Goal: Task Accomplishment & Management: Manage account settings

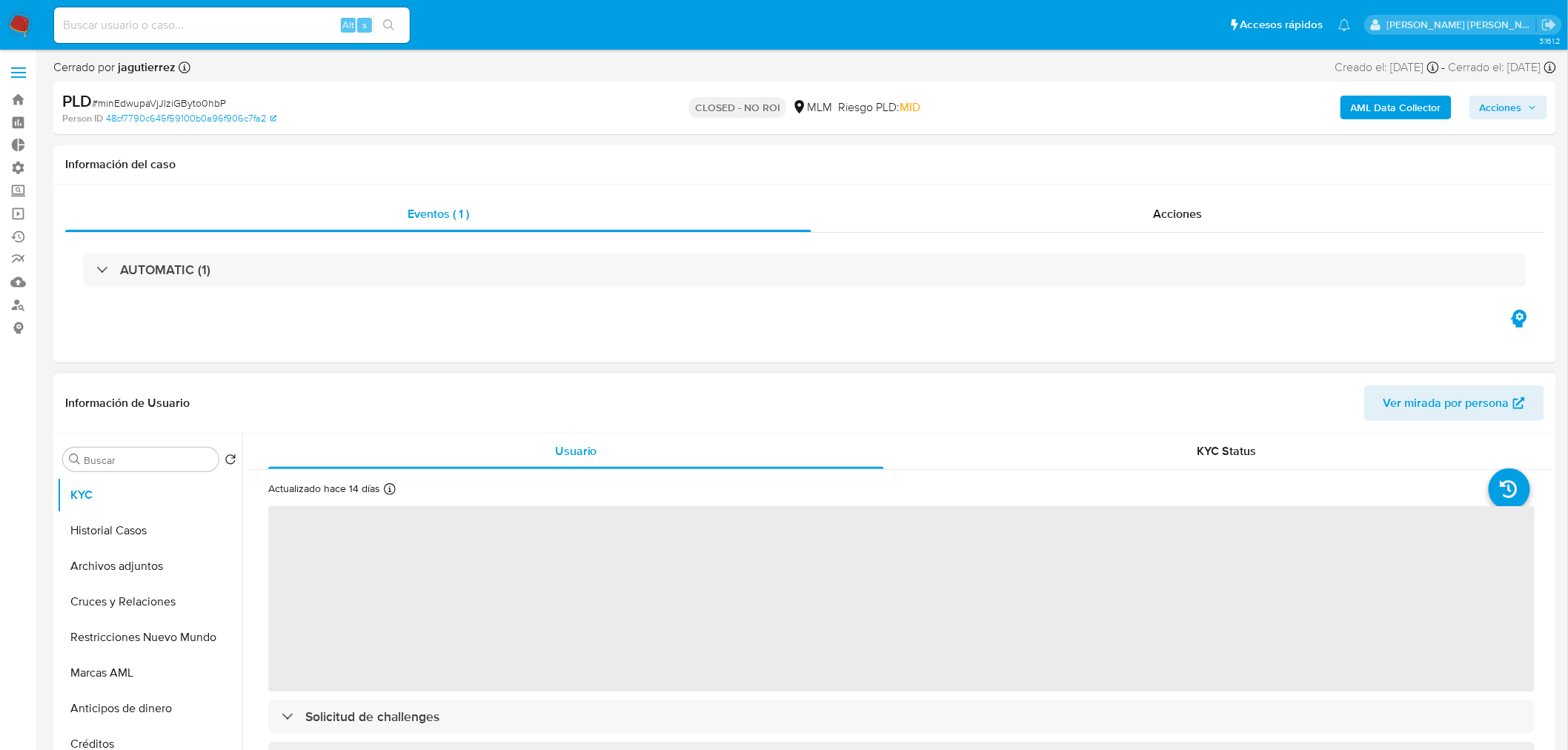
select select "10"
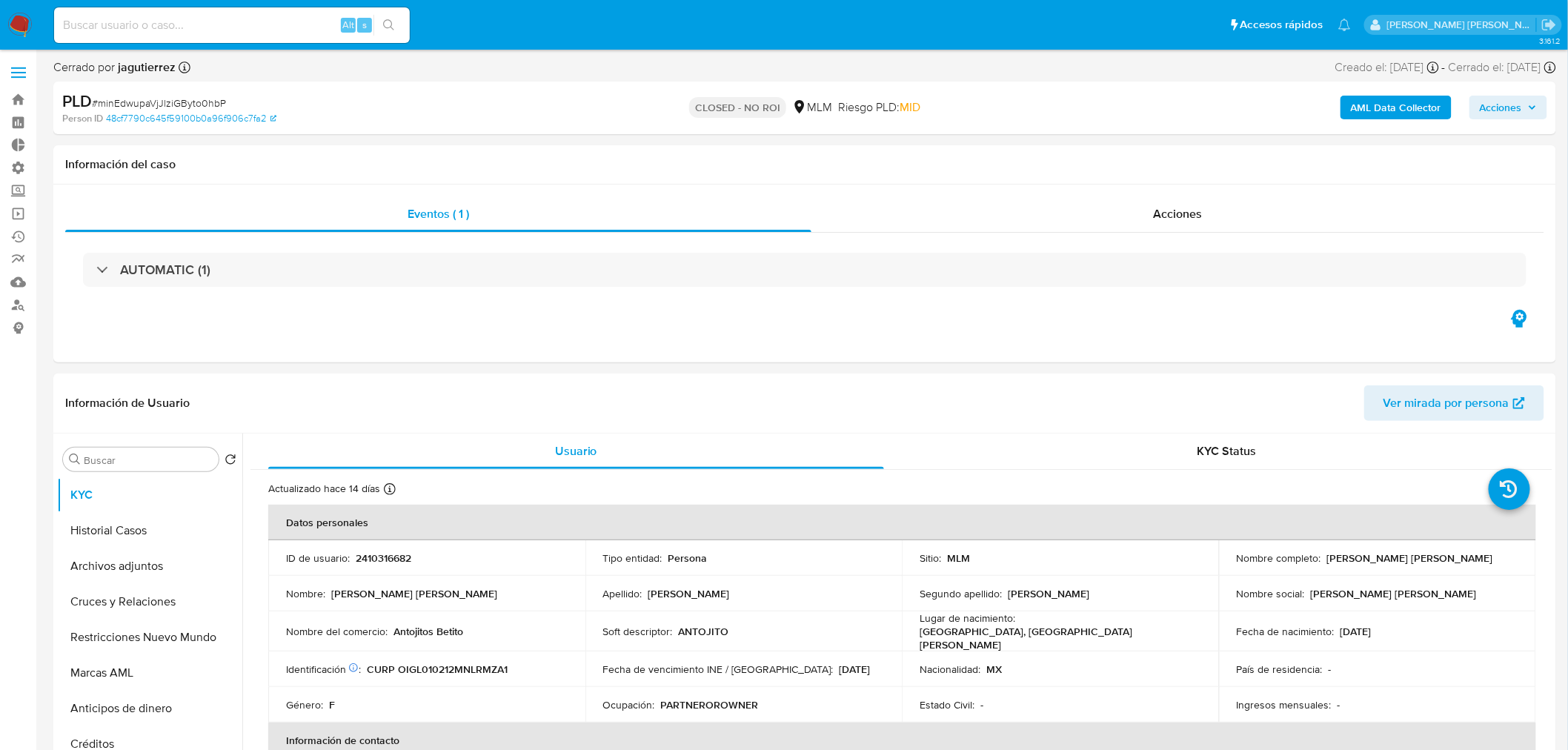
click at [25, 66] on label at bounding box center [18, 72] width 37 height 31
click at [0, 0] on input "checkbox" at bounding box center [0, 0] width 0 height 0
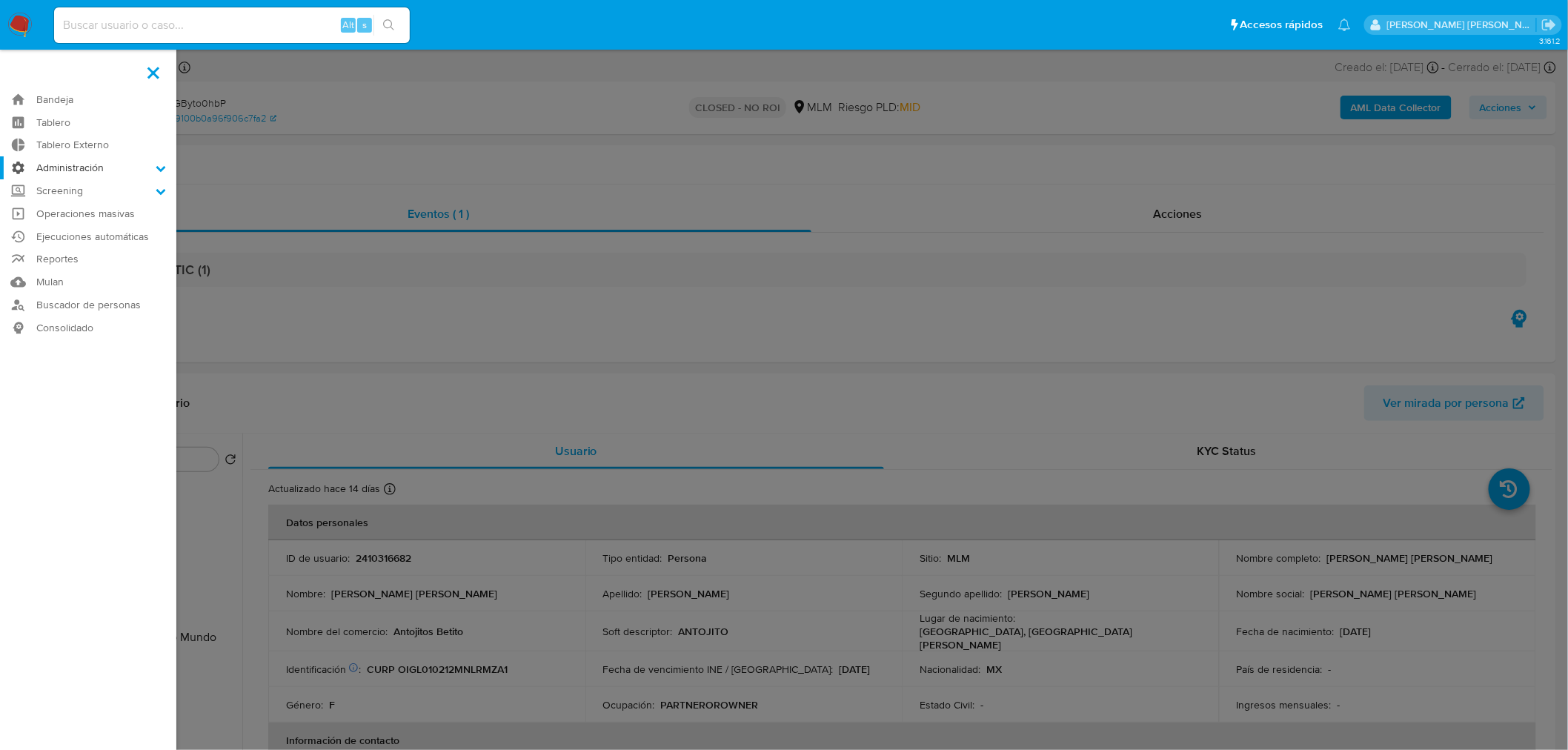
click at [145, 167] on label "Administración" at bounding box center [88, 167] width 176 height 23
click at [0, 0] on input "Administración" at bounding box center [0, 0] width 0 height 0
click at [98, 227] on link "Usuarios" at bounding box center [88, 227] width 176 height 18
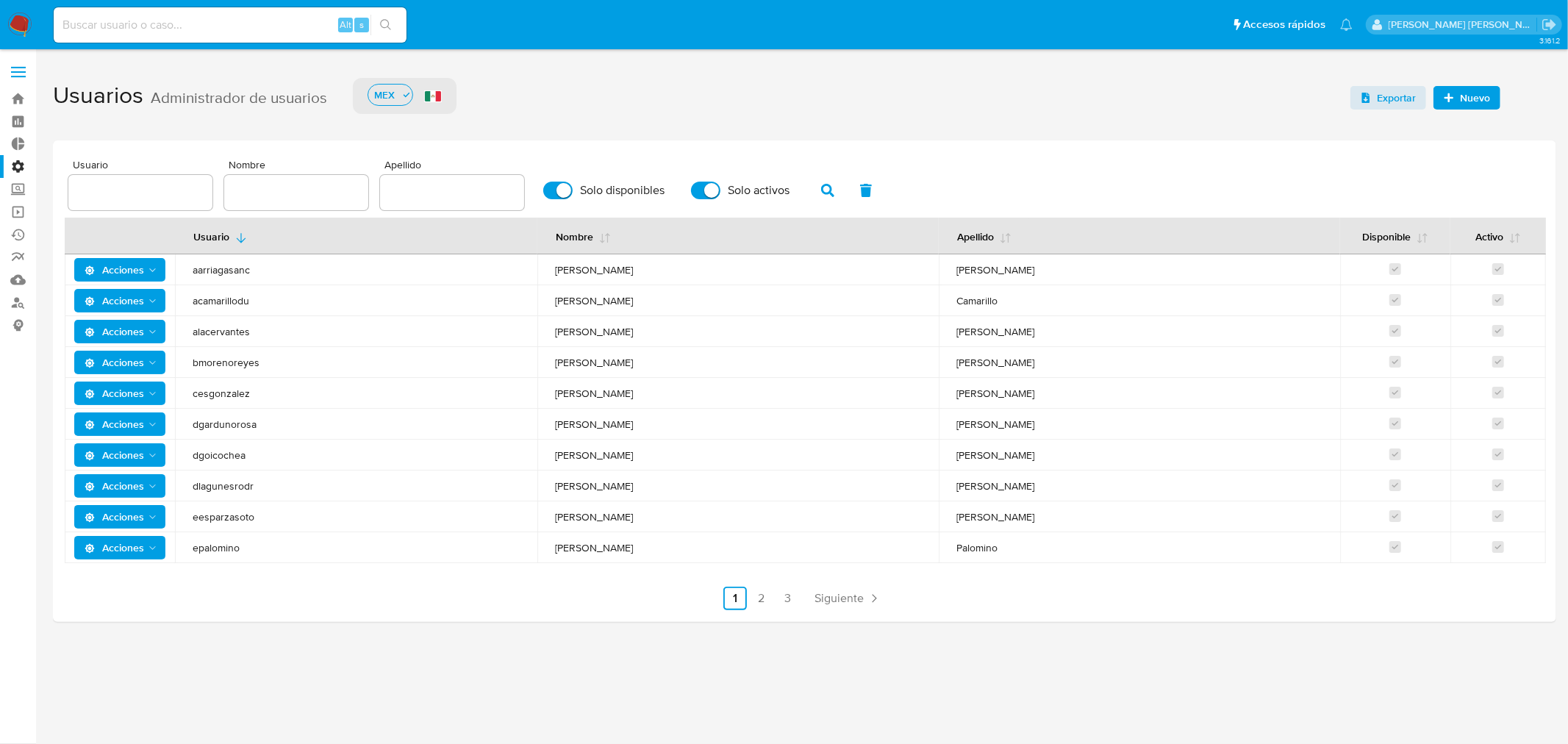
click at [1461, 84] on div "Exportar Nuevo" at bounding box center [1453, 94] width 206 height 47
click at [1466, 89] on span "Nuevo" at bounding box center [1475, 97] width 30 height 23
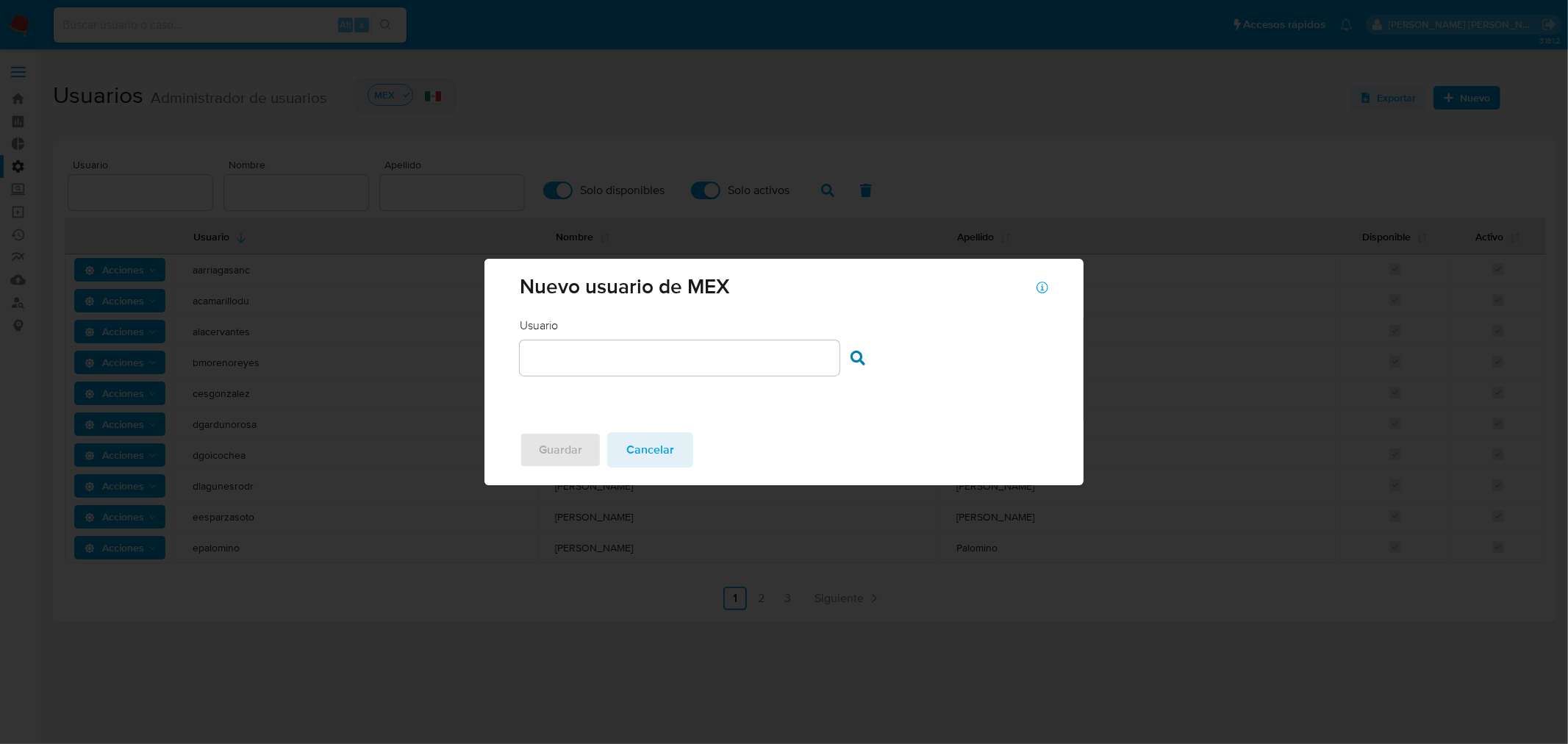
click at [829, 326] on div "Usuario Usuario" at bounding box center [679, 347] width 320 height 59
click at [812, 338] on div "Usuario Usuario" at bounding box center [679, 347] width 320 height 59
click at [795, 370] on div at bounding box center [679, 358] width 320 height 35
click at [795, 363] on input "text" at bounding box center [679, 357] width 320 height 19
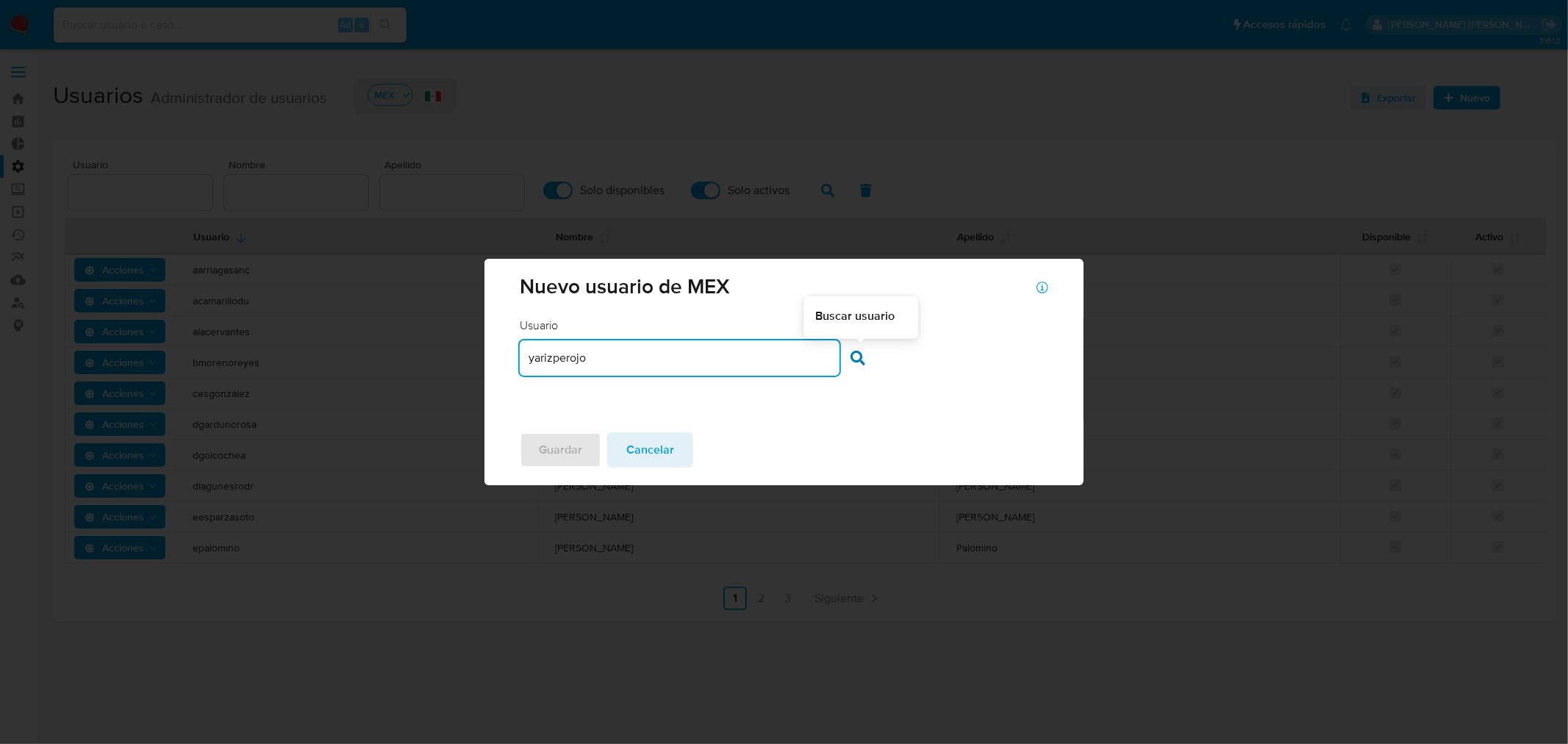
type input "yarizperojo"
click at [855, 357] on icon at bounding box center [858, 358] width 15 height 15
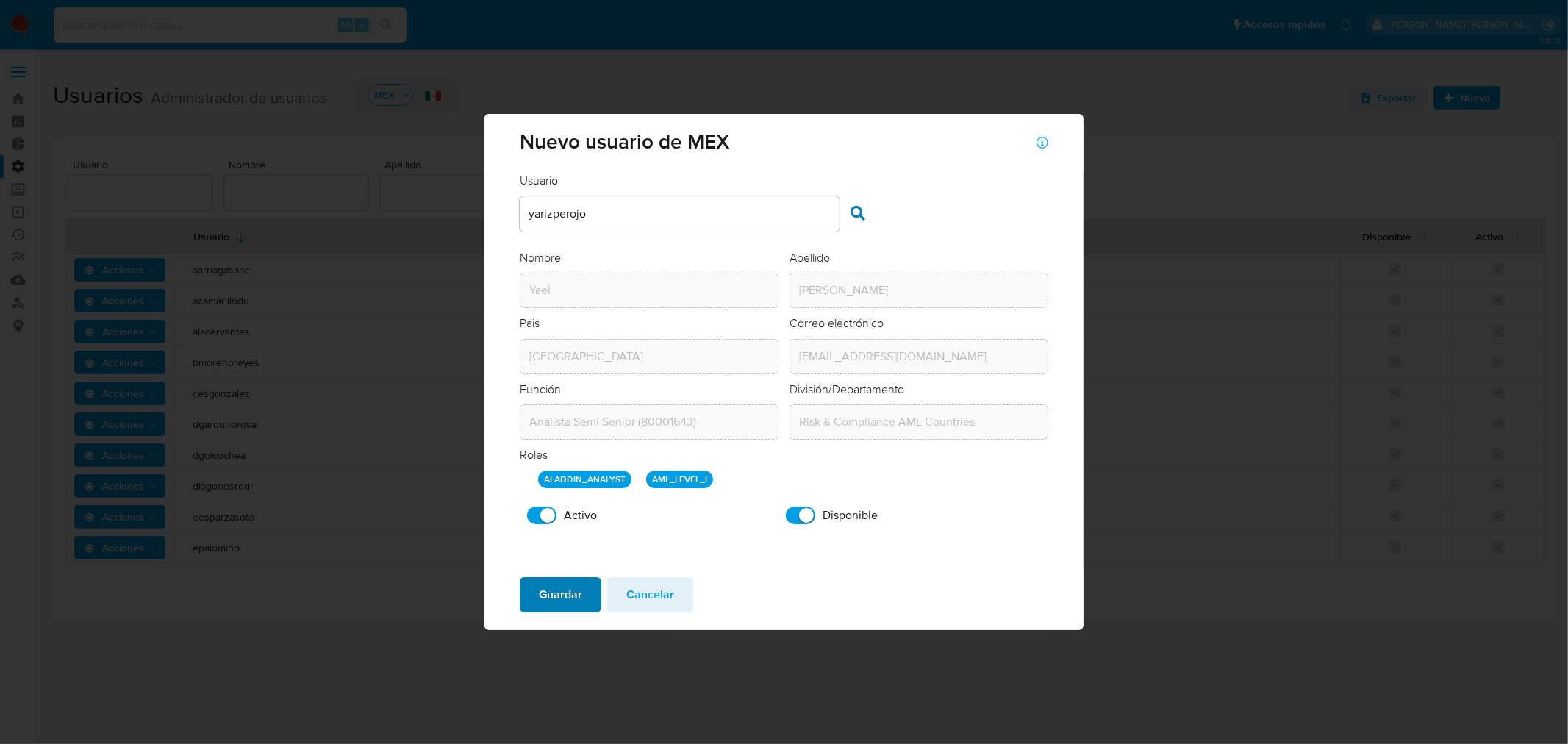
click at [543, 592] on span "Guardar" at bounding box center [560, 595] width 43 height 32
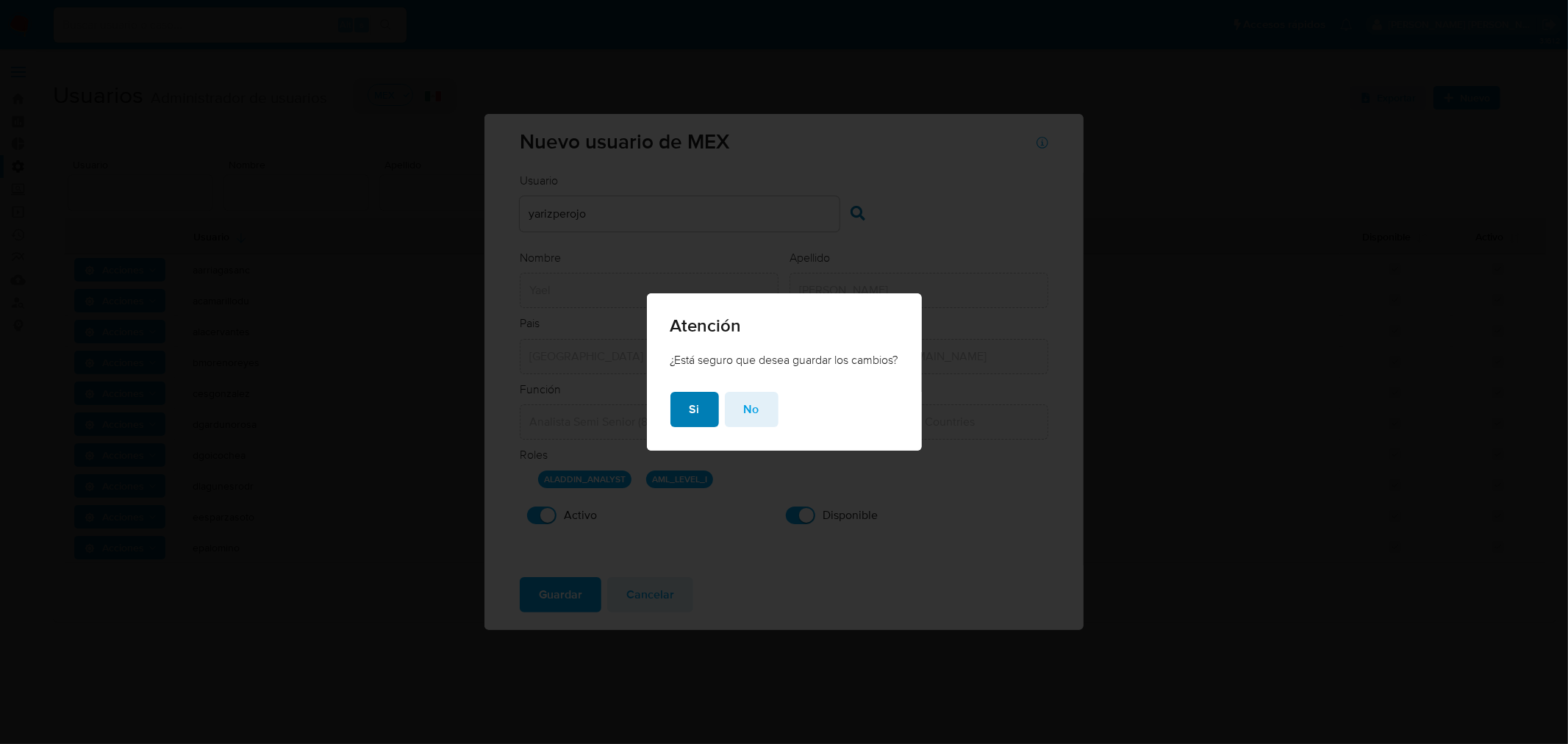
click at [694, 413] on span "Si" at bounding box center [694, 409] width 10 height 32
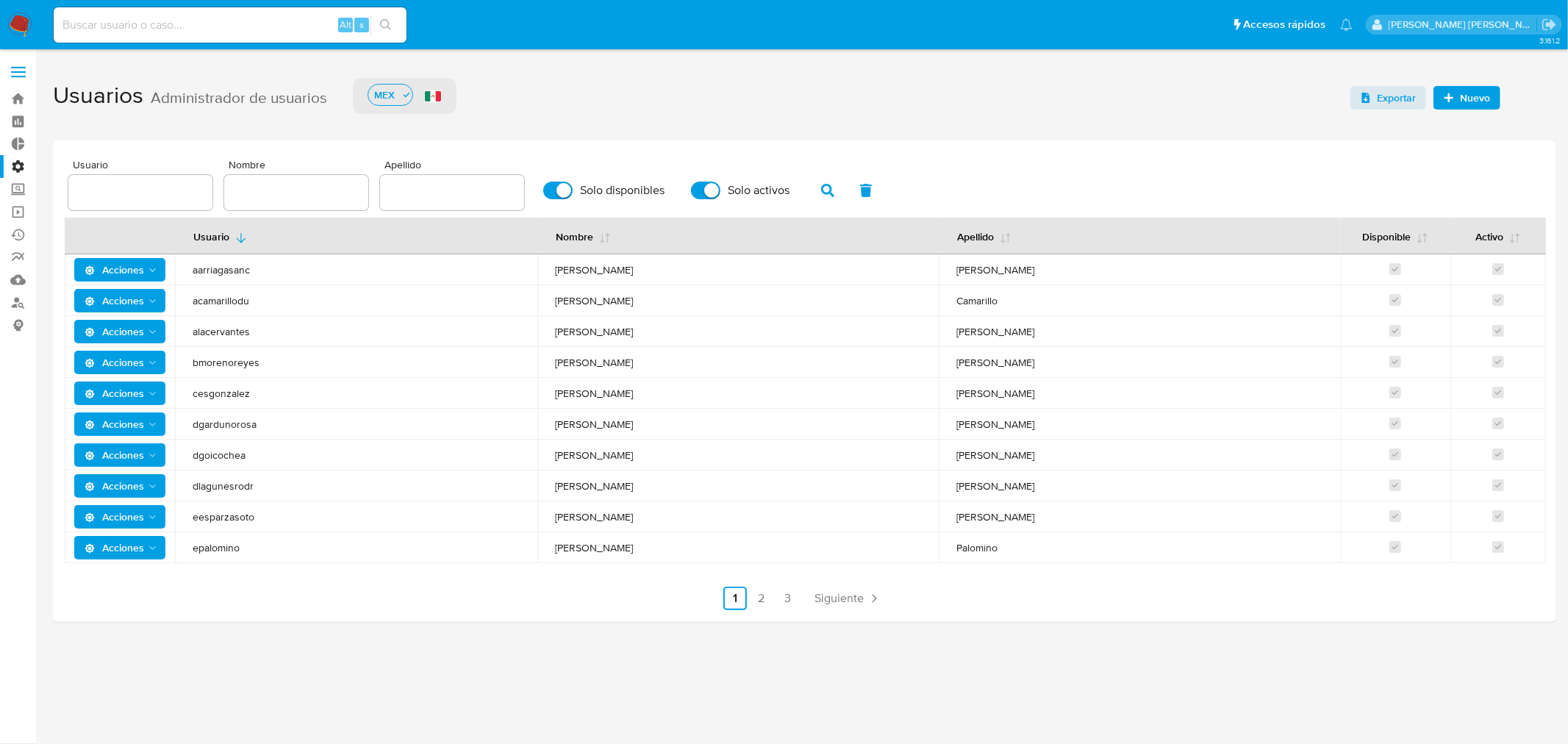
click at [1460, 105] on span "Nuevo" at bounding box center [1475, 97] width 30 height 23
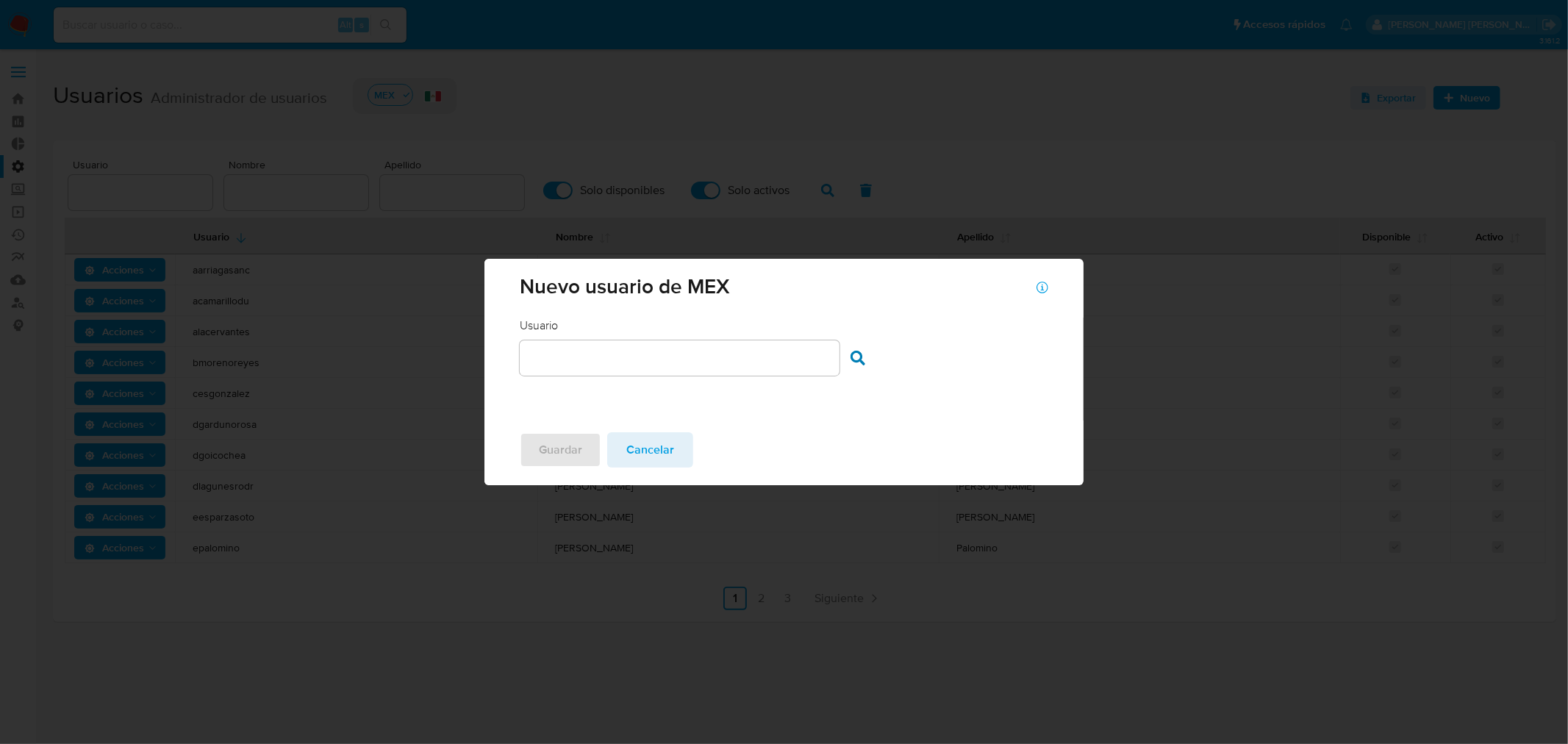
click at [724, 357] on input "text" at bounding box center [679, 357] width 320 height 19
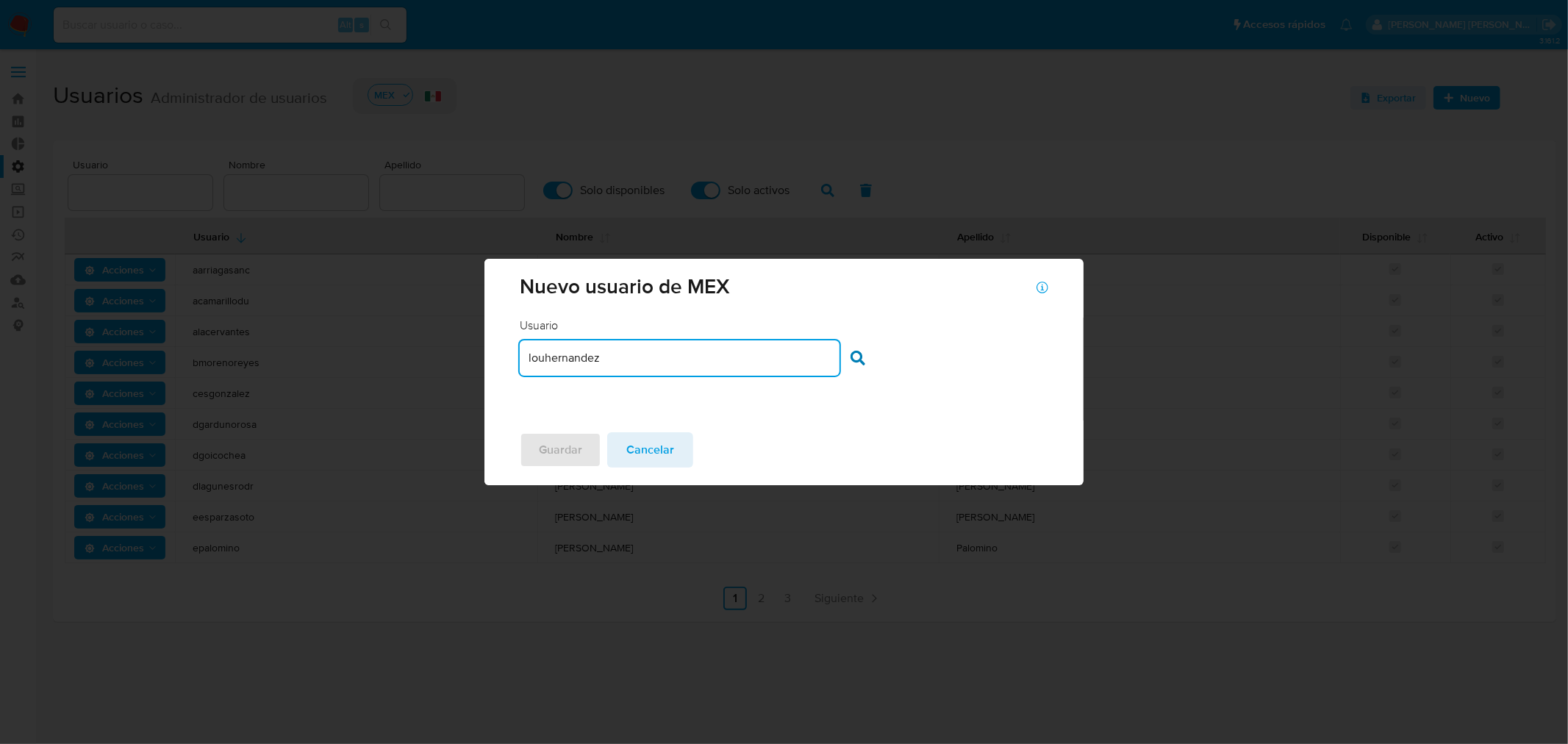
type input "louhernandez"
click at [864, 361] on div at bounding box center [861, 360] width 22 height 19
click at [857, 362] on icon at bounding box center [858, 358] width 15 height 15
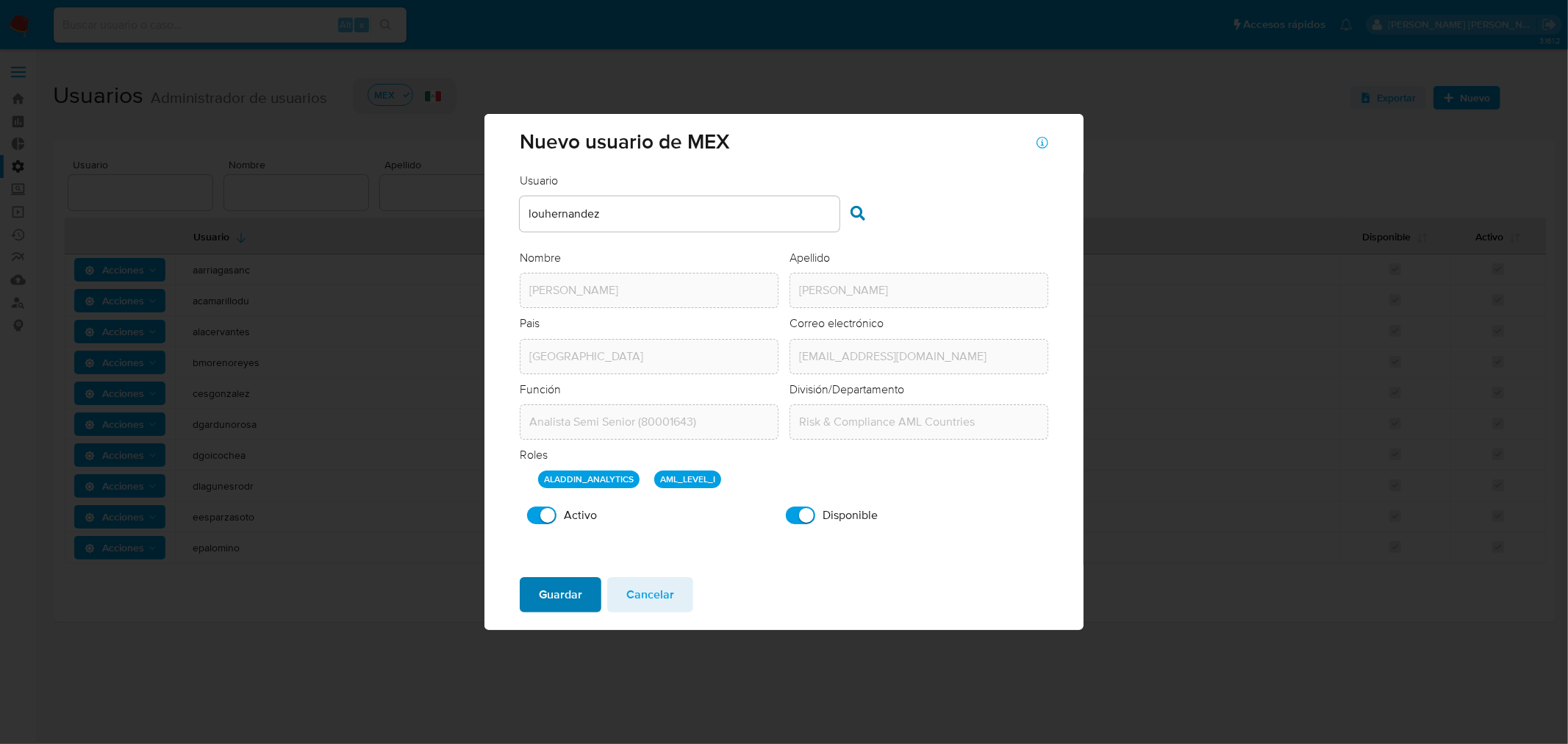
click at [555, 588] on span "Guardar" at bounding box center [560, 595] width 43 height 32
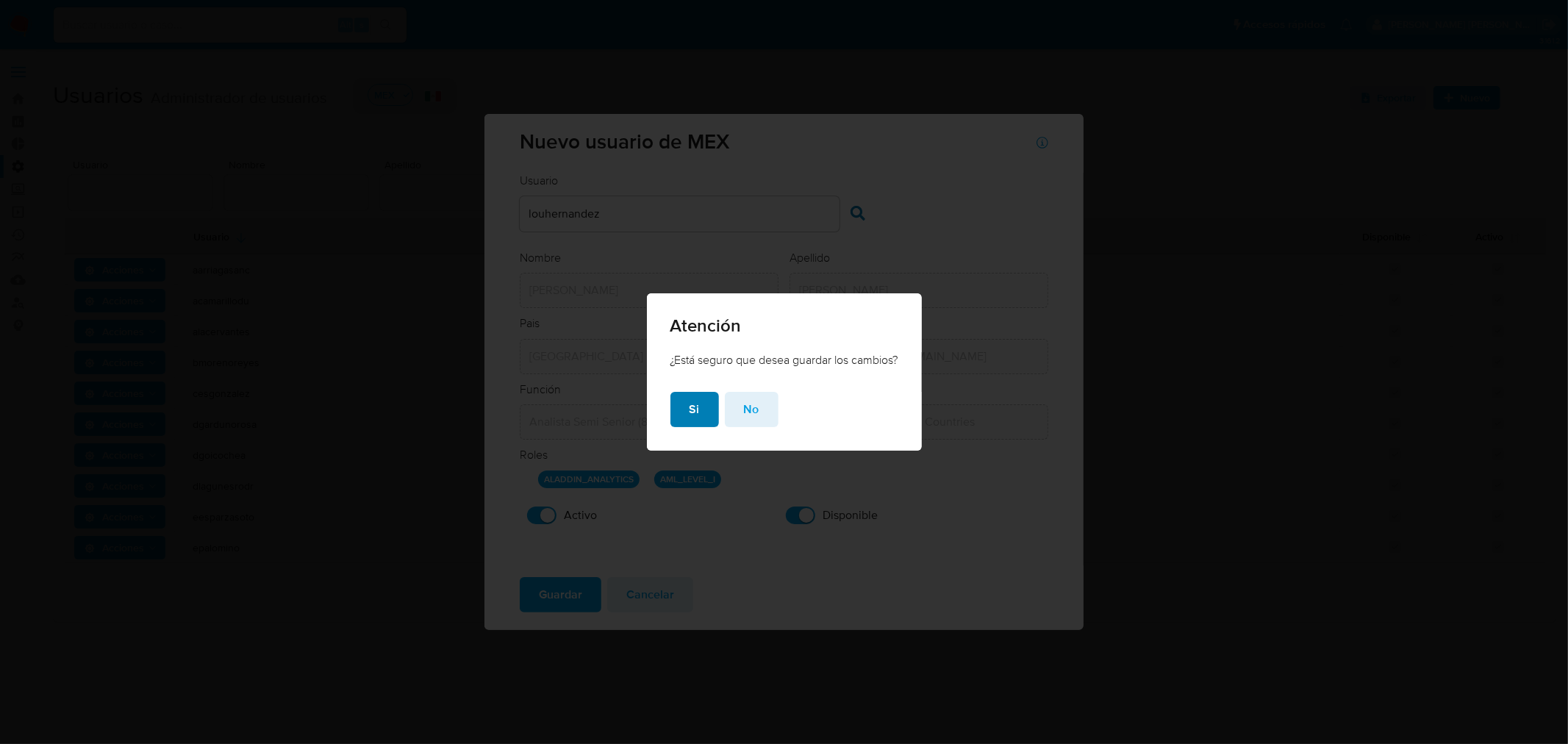
click at [706, 402] on button "Si" at bounding box center [694, 410] width 48 height 35
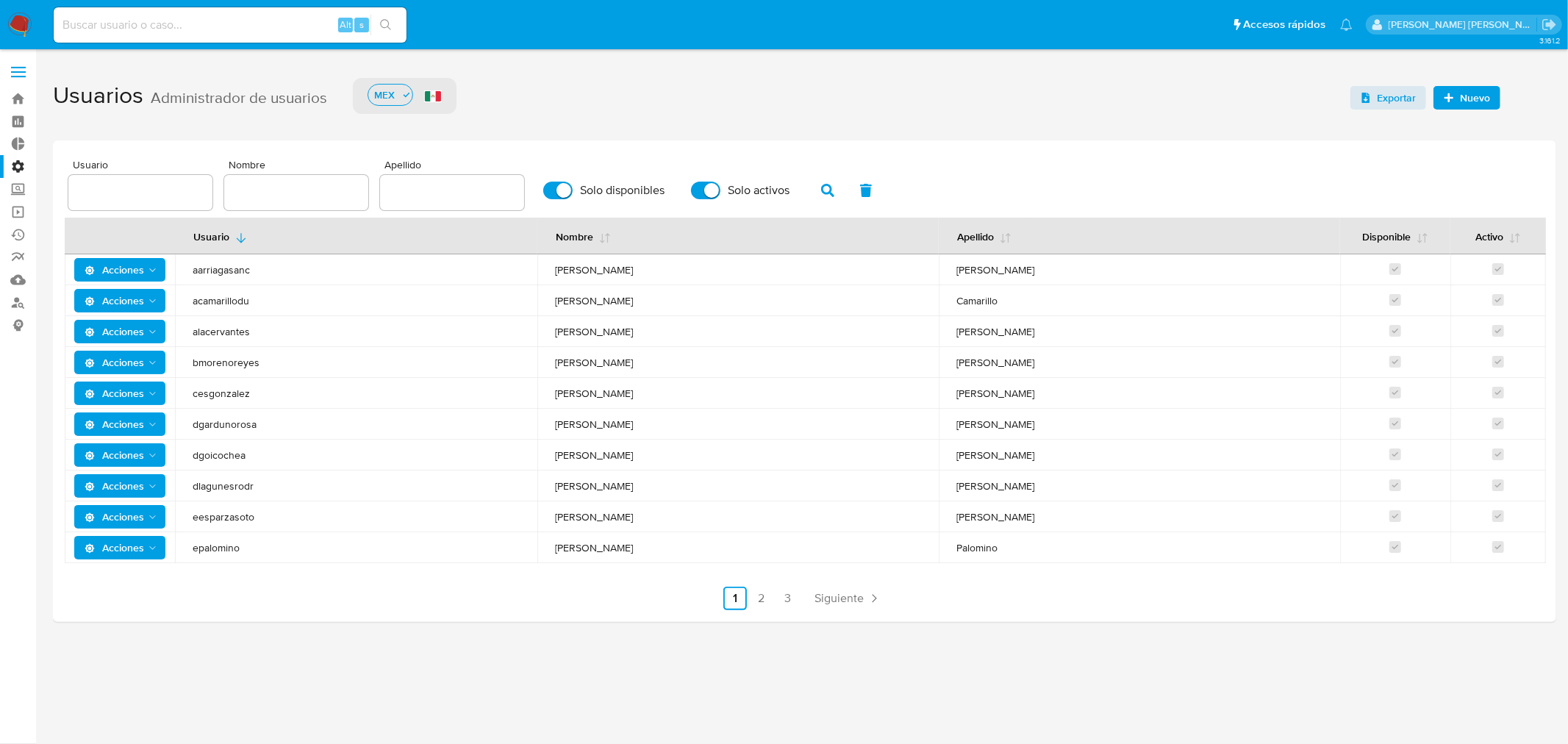
click at [1454, 102] on span "Nuevo" at bounding box center [1467, 97] width 47 height 21
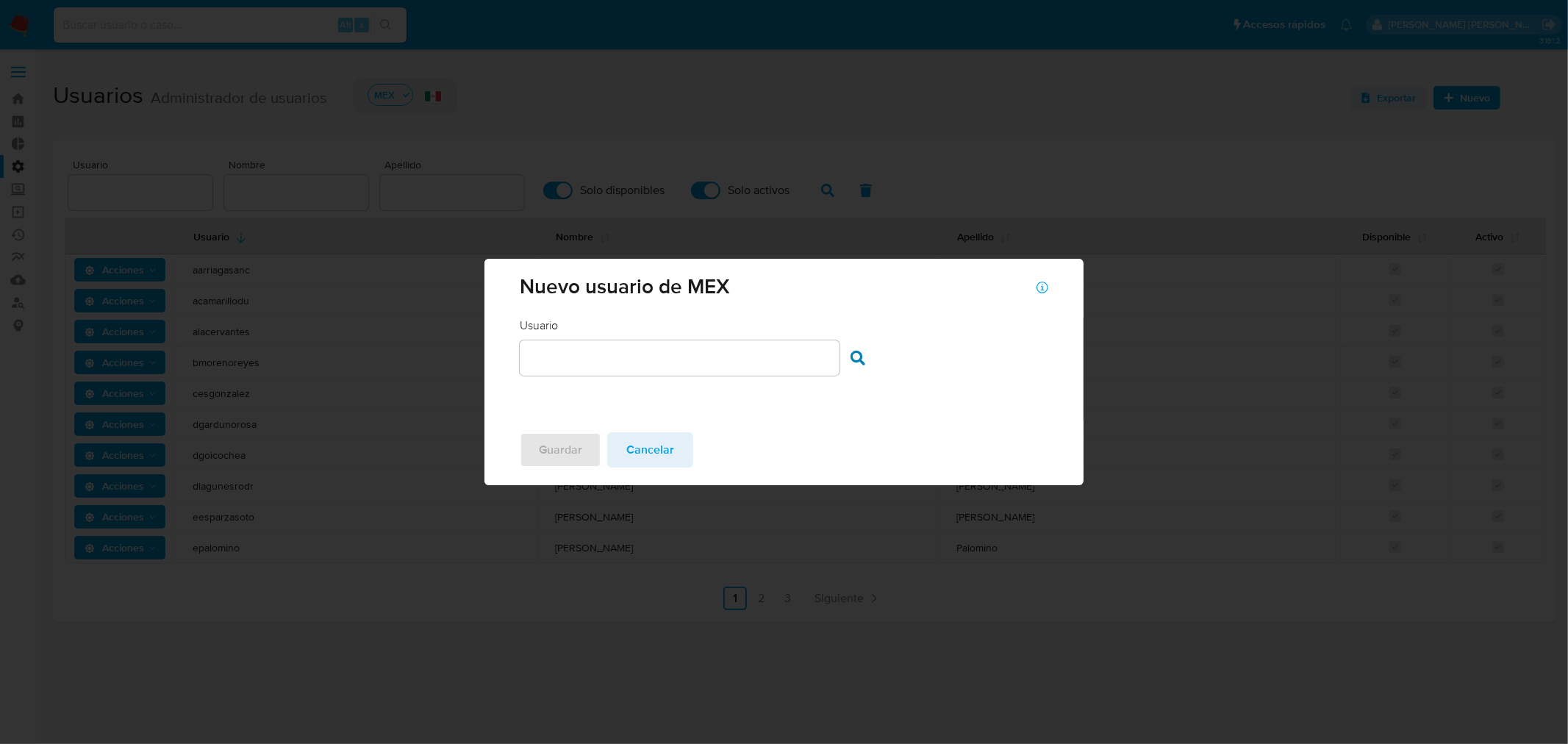
click at [585, 349] on input "text" at bounding box center [679, 357] width 320 height 19
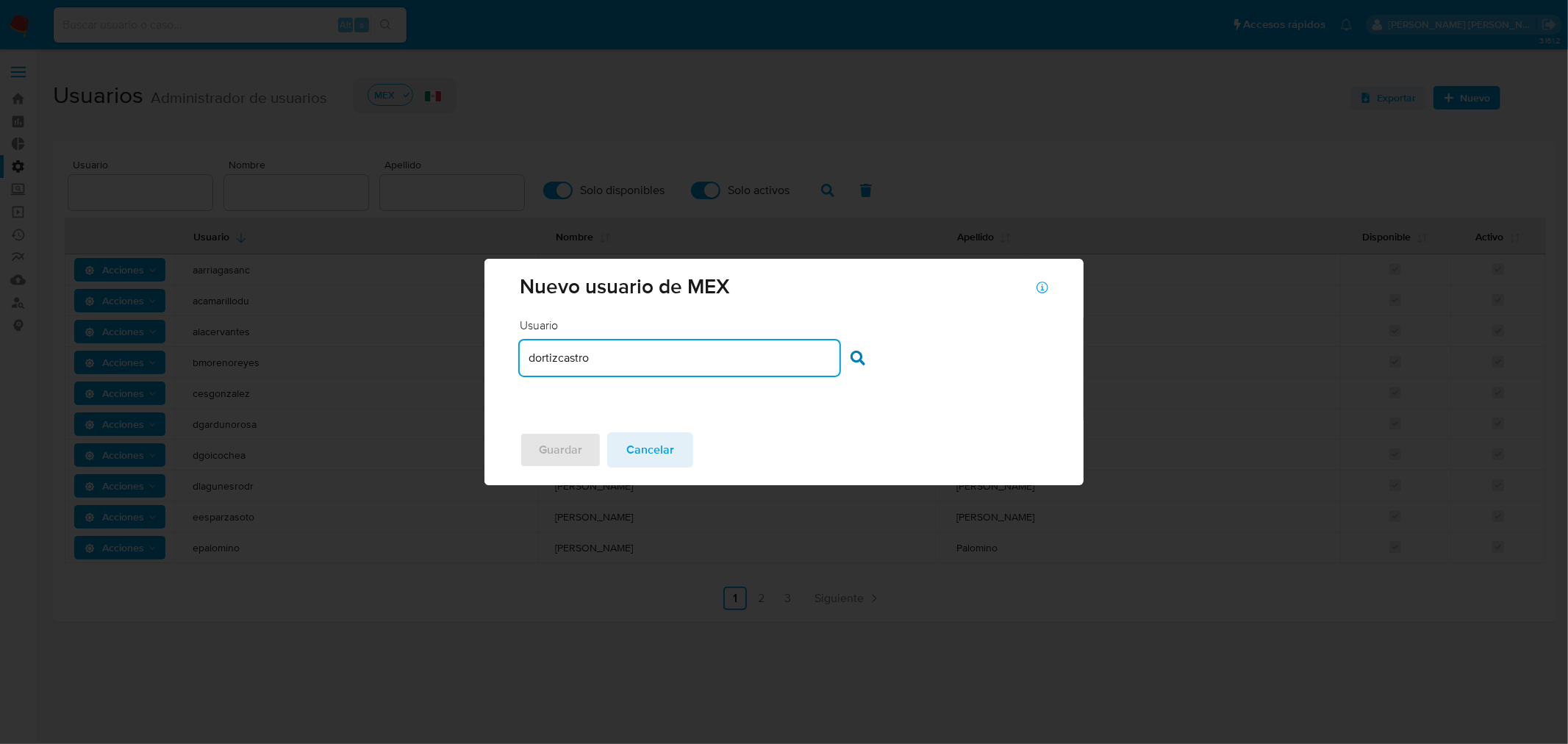
type input "dortizcastro"
click at [560, 399] on div "Usuario Usuario dortizcastro Buscar usuario" at bounding box center [784, 369] width 600 height 103
click at [860, 358] on icon at bounding box center [858, 358] width 15 height 15
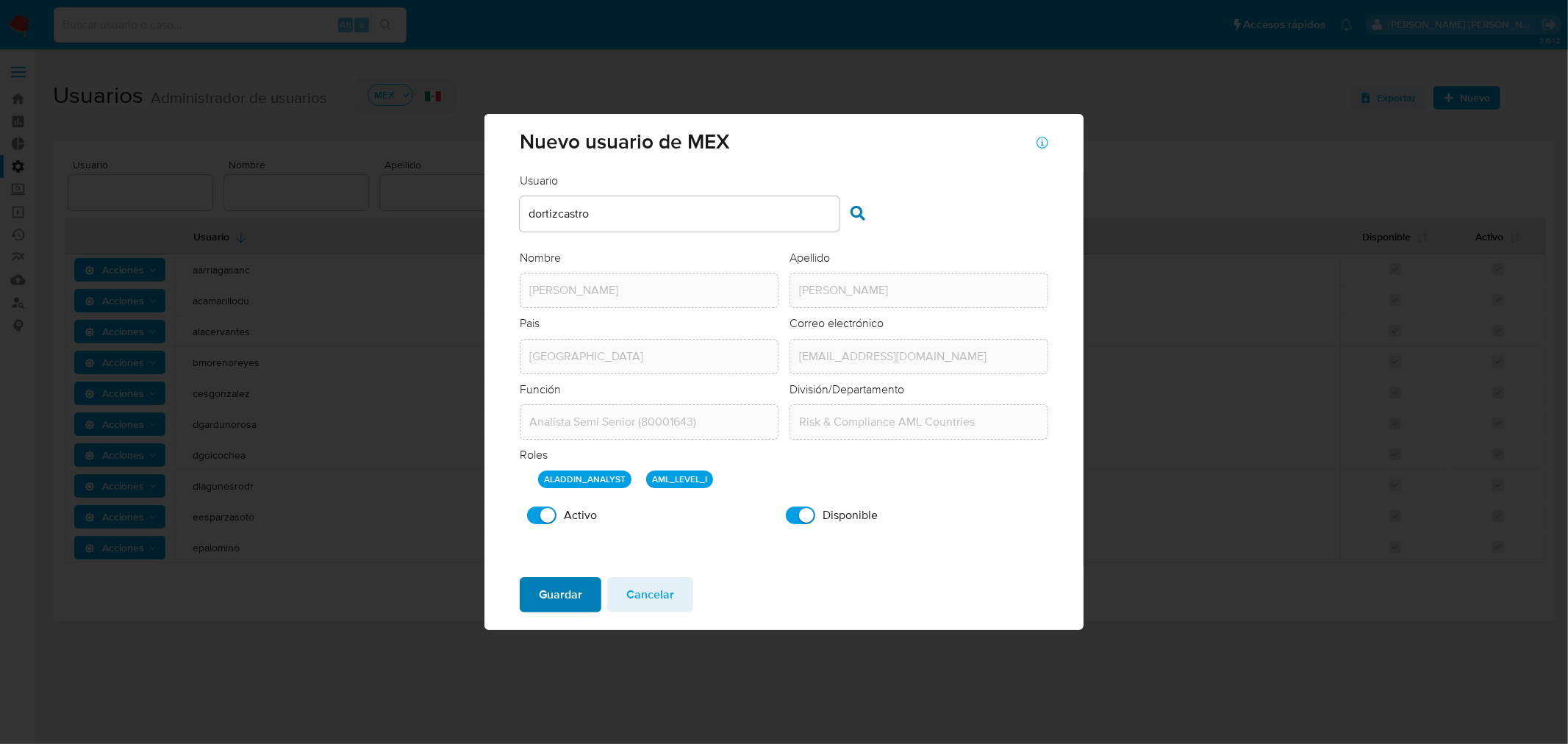
click at [564, 606] on span "Guardar" at bounding box center [560, 595] width 43 height 32
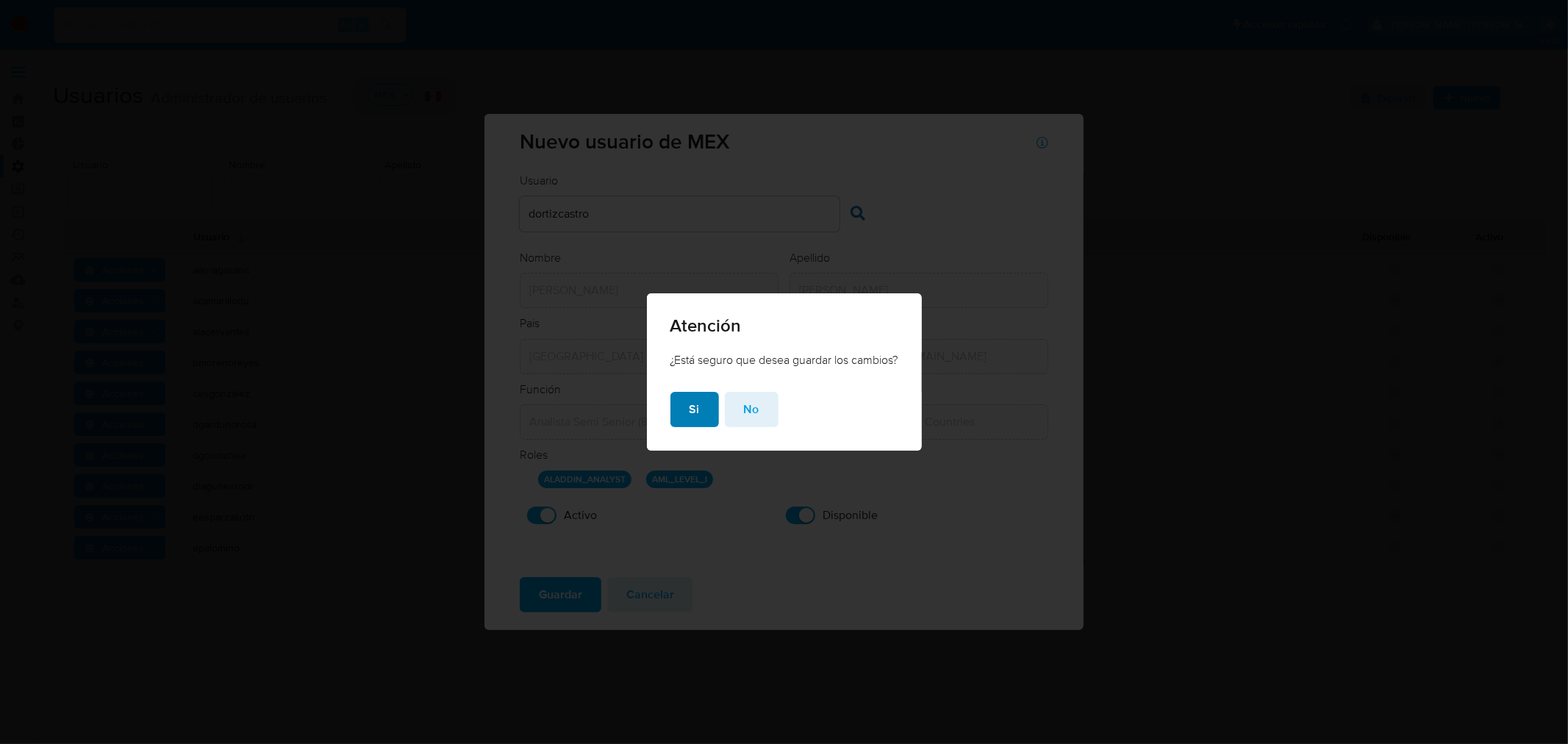
click at [684, 416] on button "Si" at bounding box center [694, 410] width 48 height 35
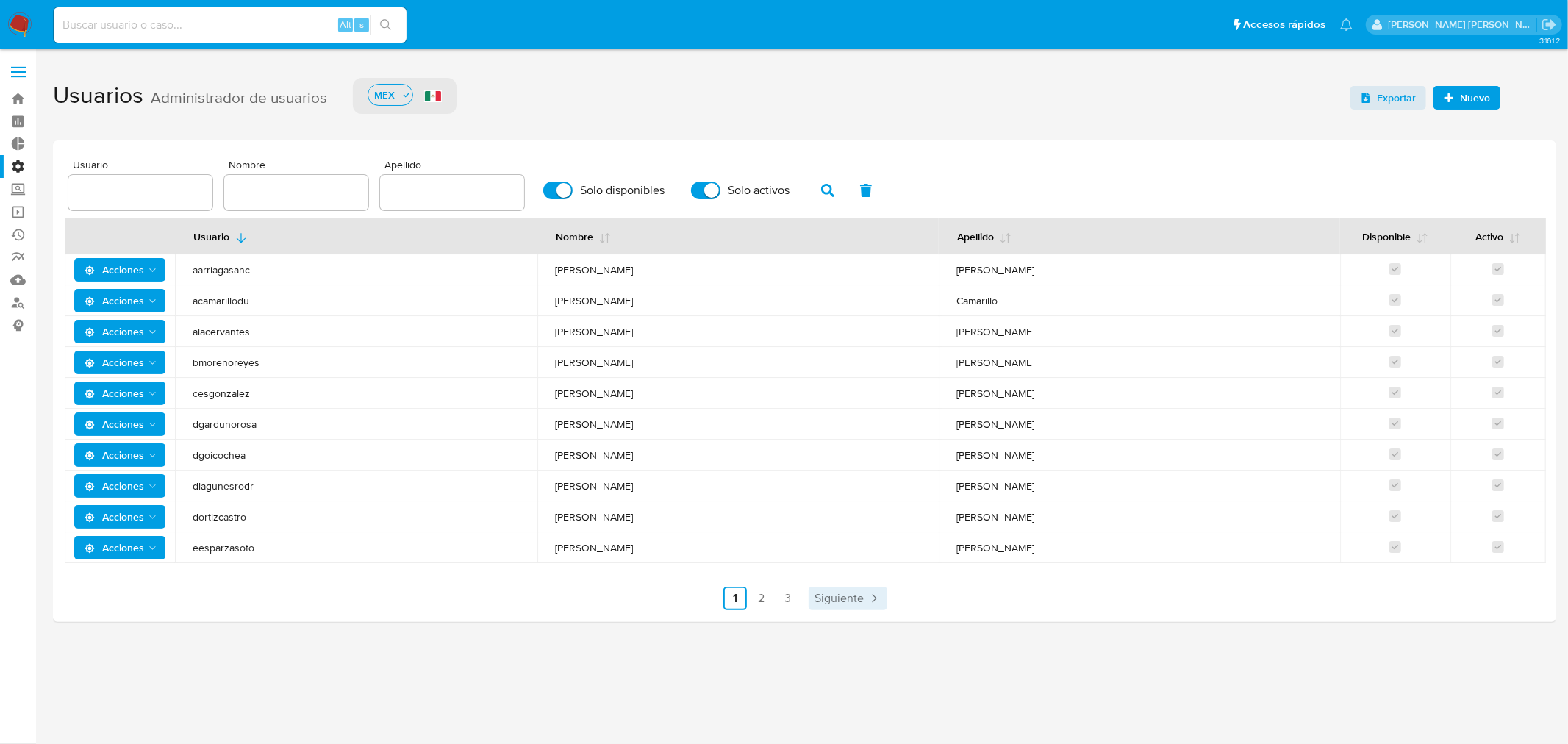
click at [851, 600] on span "Siguiente" at bounding box center [839, 599] width 49 height 12
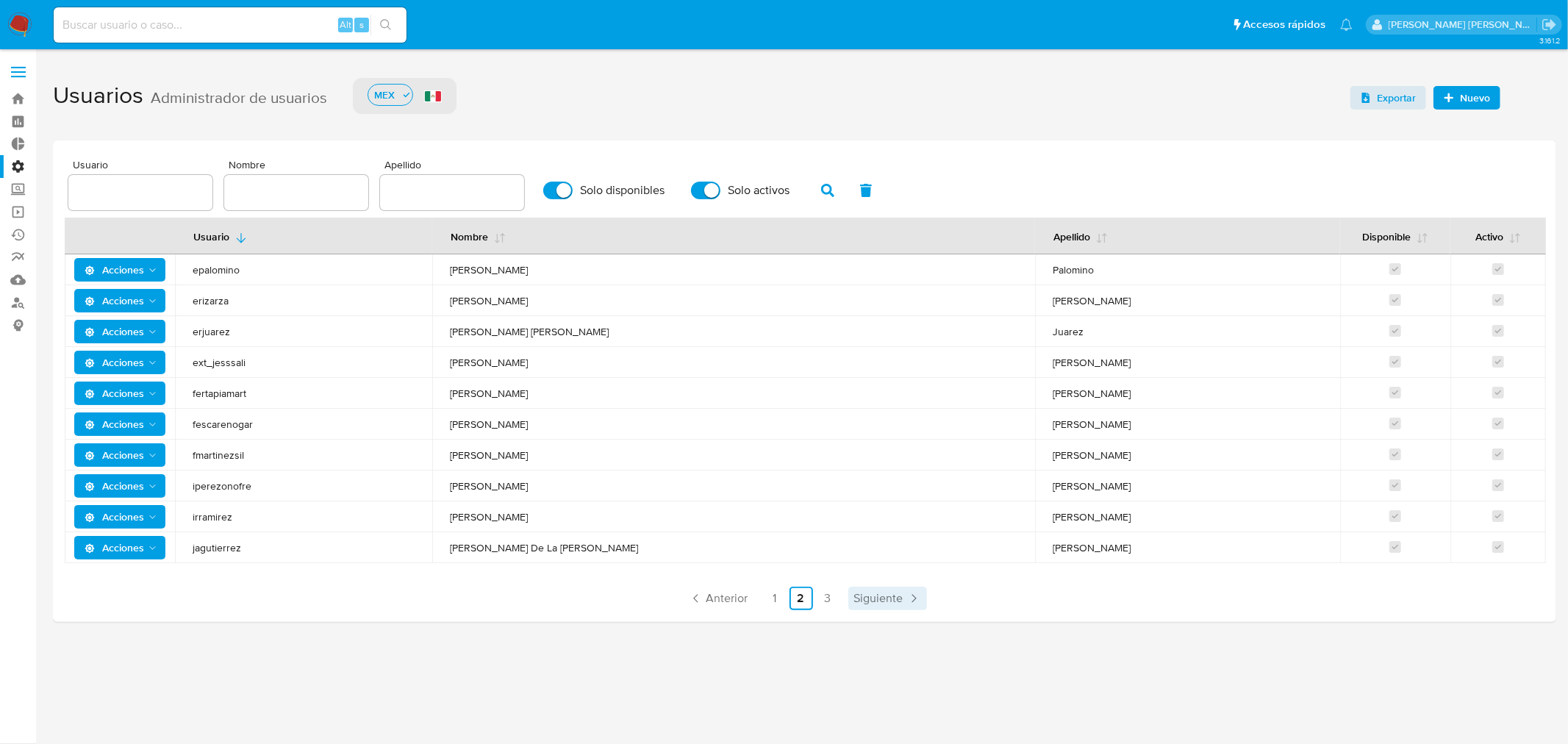
click at [853, 598] on link "Siguiente" at bounding box center [888, 599] width 78 height 23
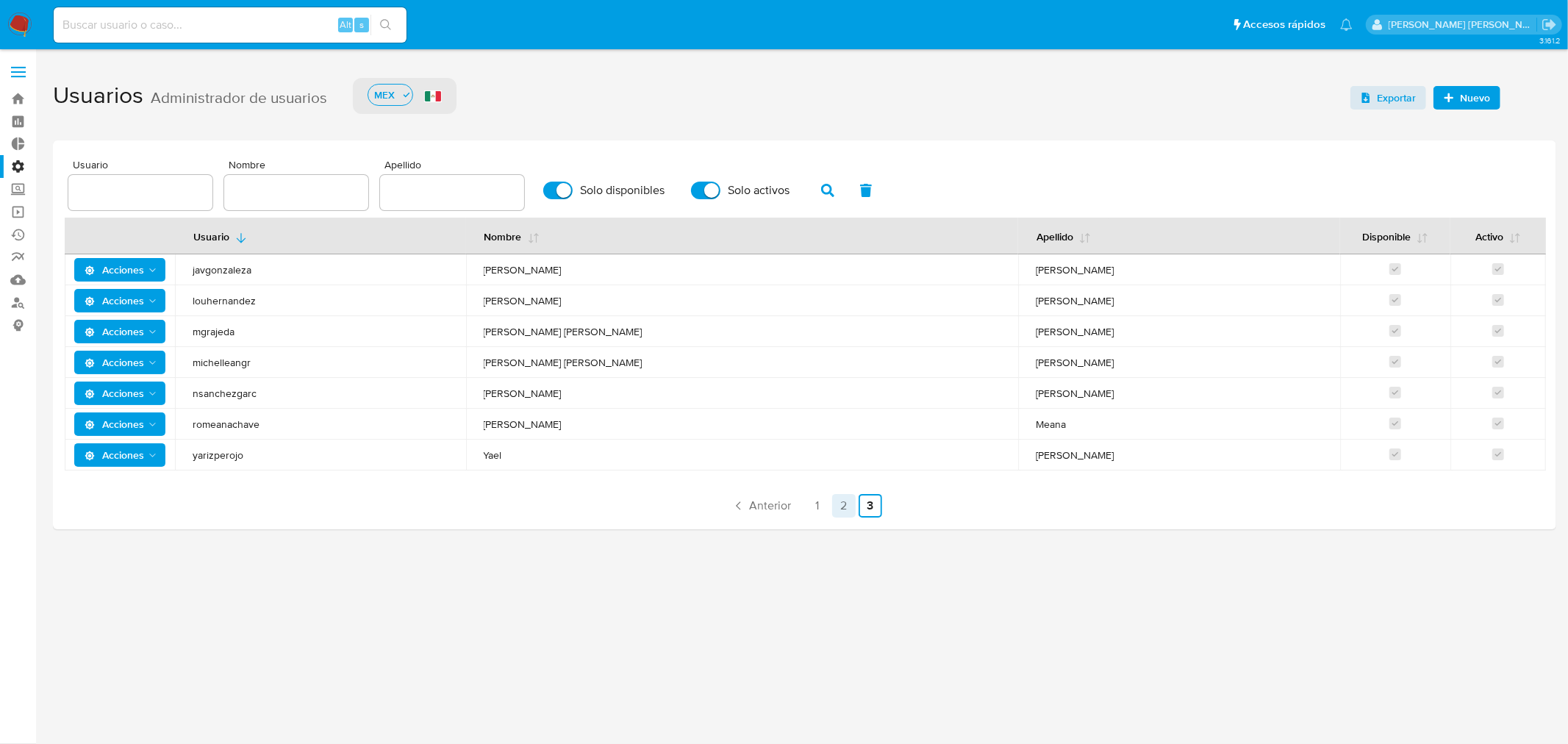
click at [839, 512] on link "2" at bounding box center [844, 506] width 23 height 23
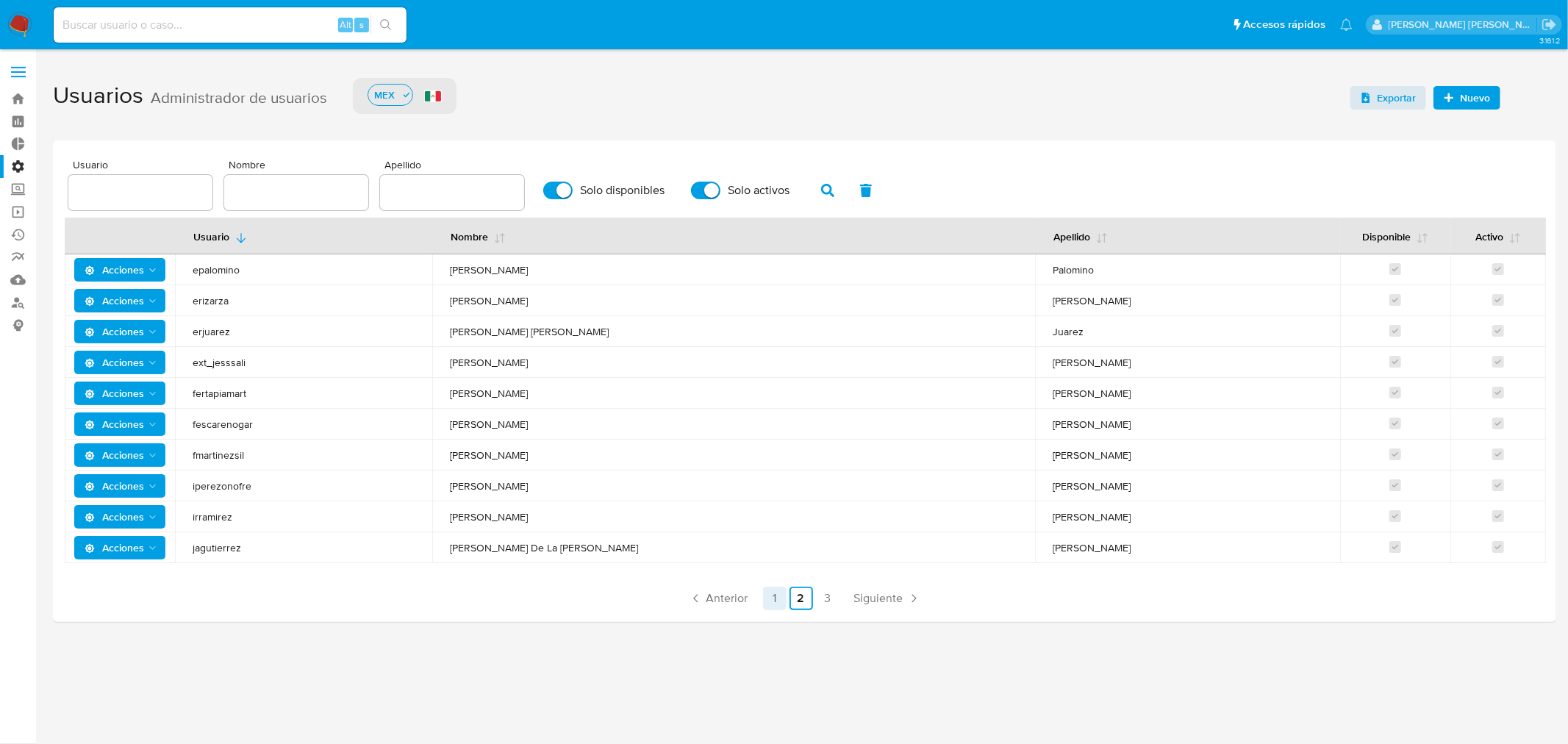
click at [781, 597] on link "1" at bounding box center [774, 599] width 23 height 23
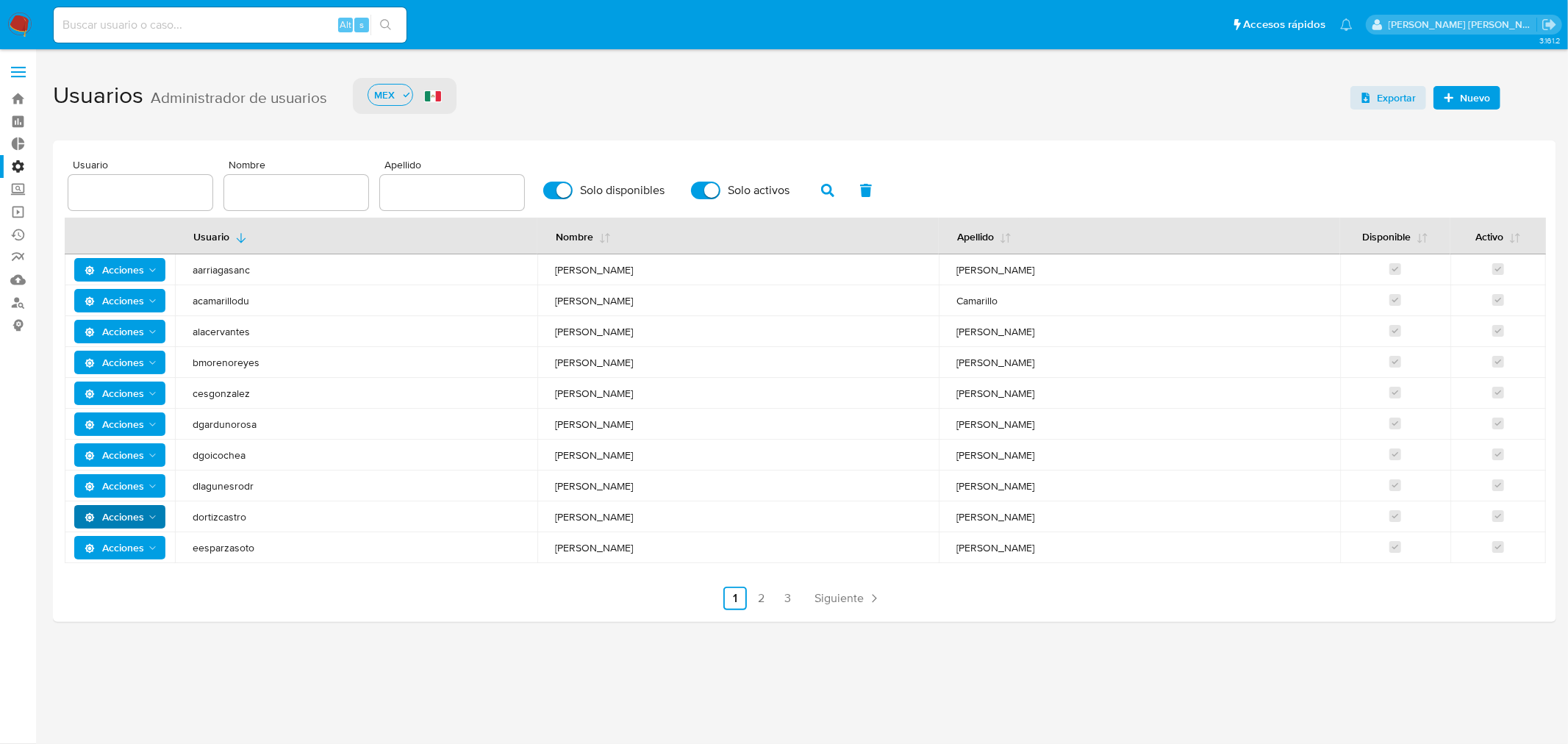
click at [105, 512] on span "Acciones" at bounding box center [115, 517] width 60 height 23
click at [112, 565] on button "Detalle" at bounding box center [122, 554] width 132 height 35
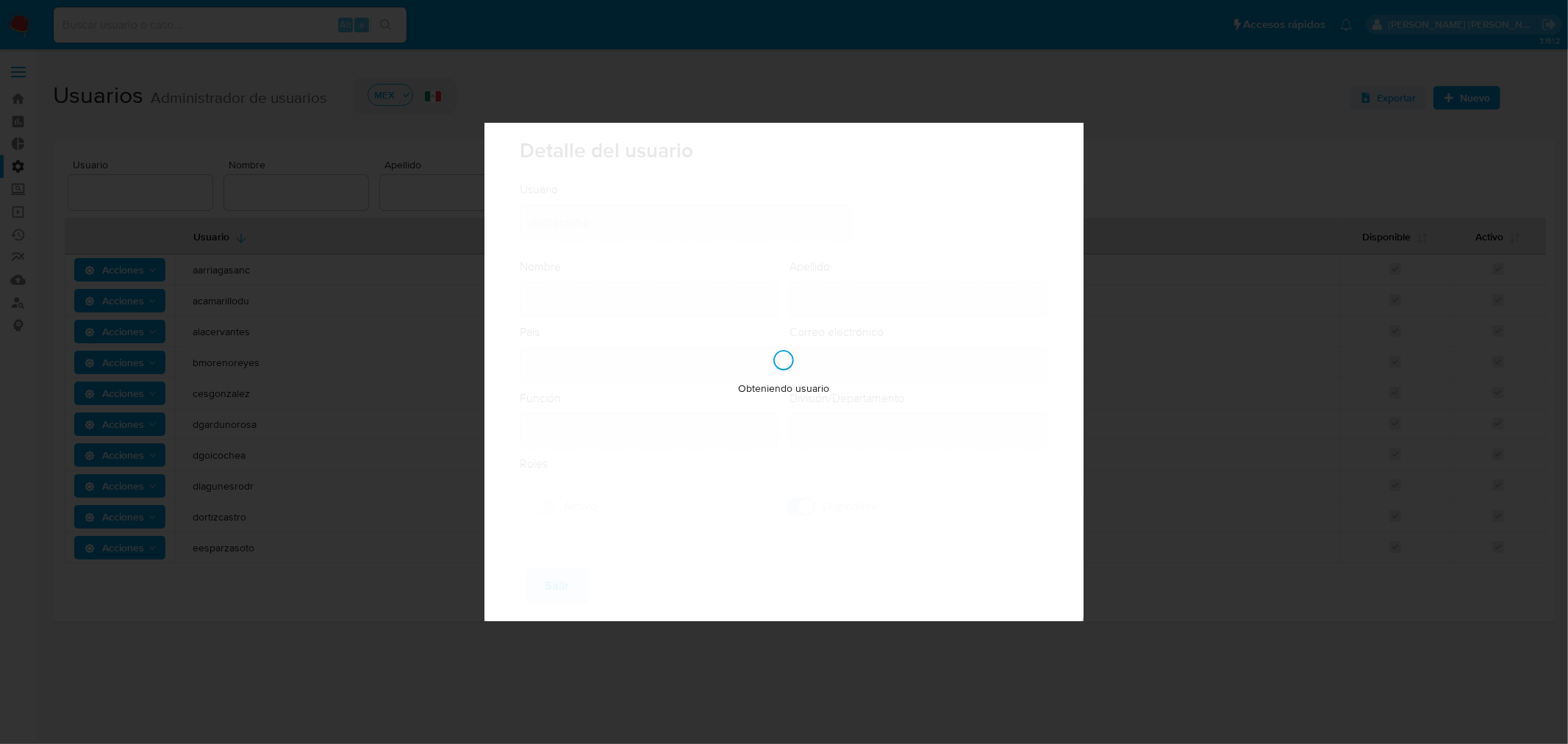
type input "Diego Adrian"
type input "Ortiz"
type input "Mexico"
type input "diego.ortizcastro@mercadolibre.com.mx"
type input "Analista Semi Senior (80001643)"
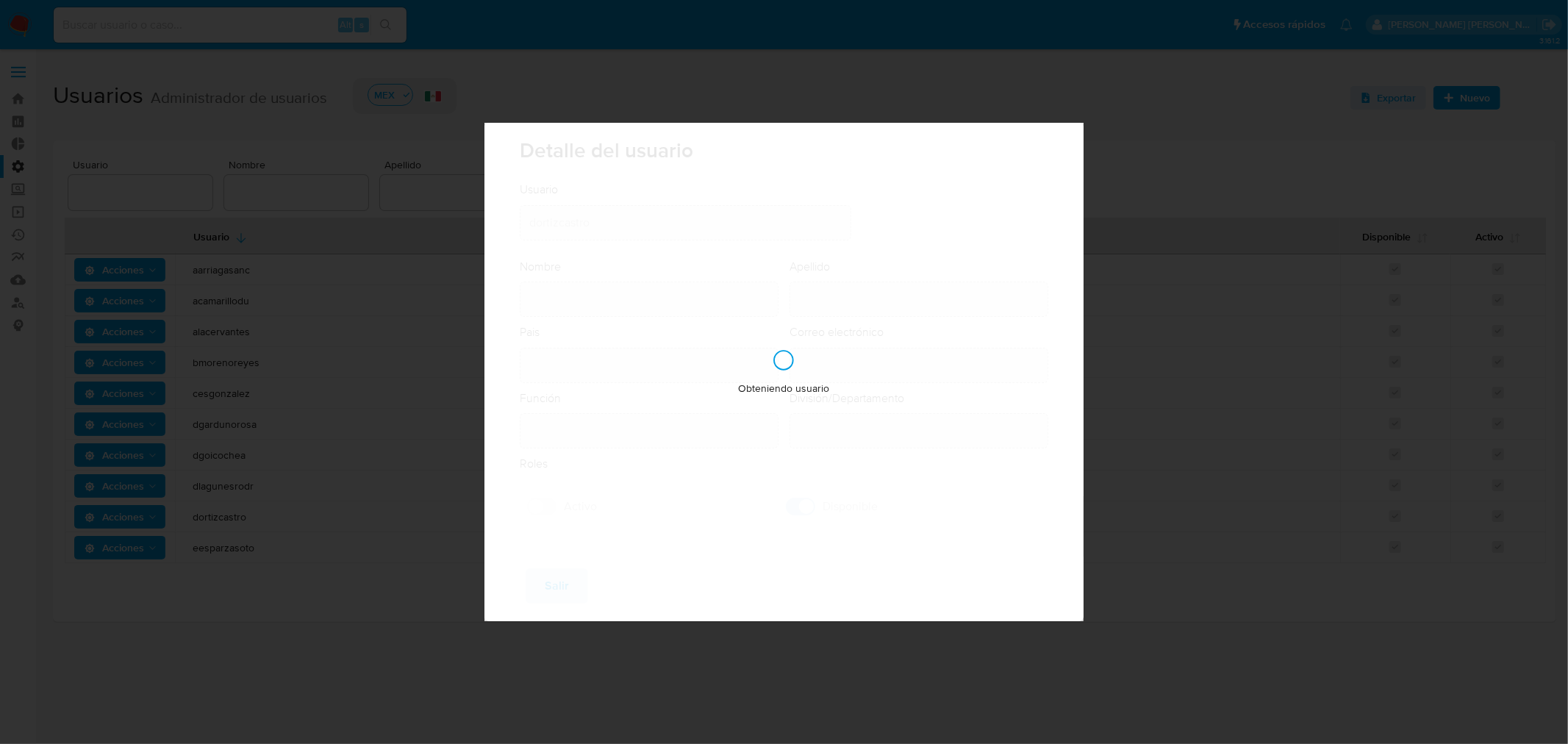
type input "Risk & Compliance AML Countries"
checkbox input "true"
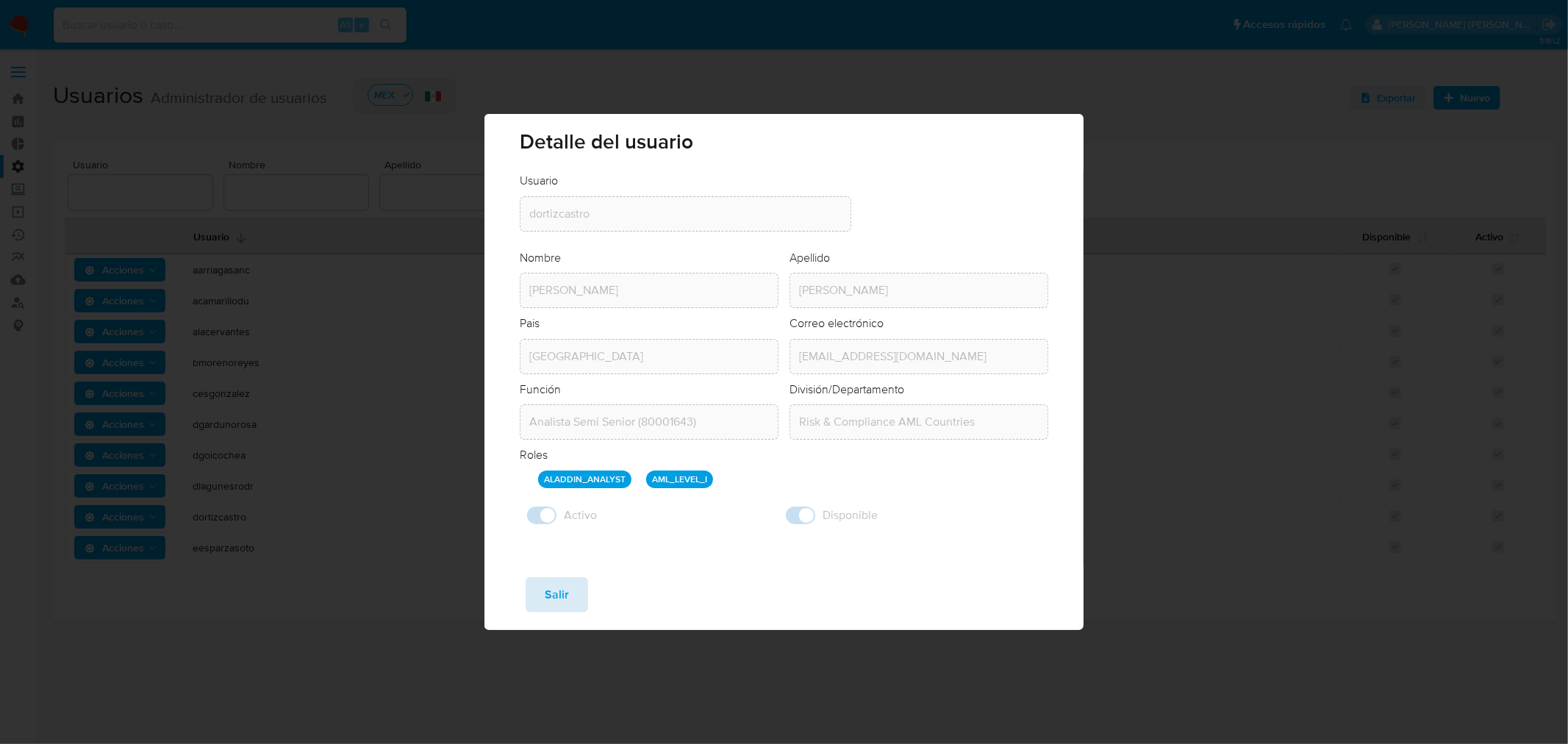
click at [560, 586] on span "Salir" at bounding box center [556, 595] width 24 height 32
checkbox input "false"
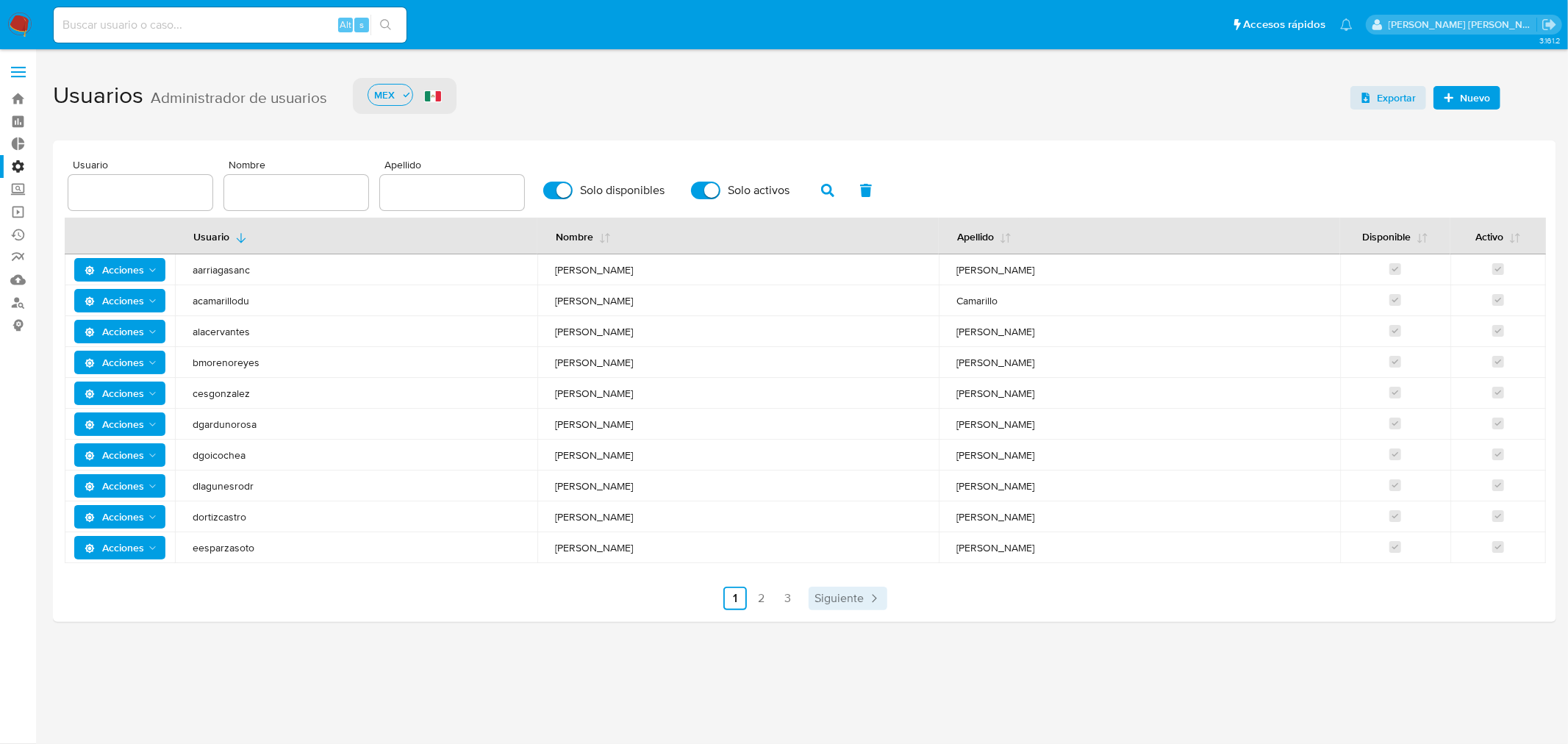
click at [867, 600] on icon "Paginación" at bounding box center [874, 599] width 15 height 15
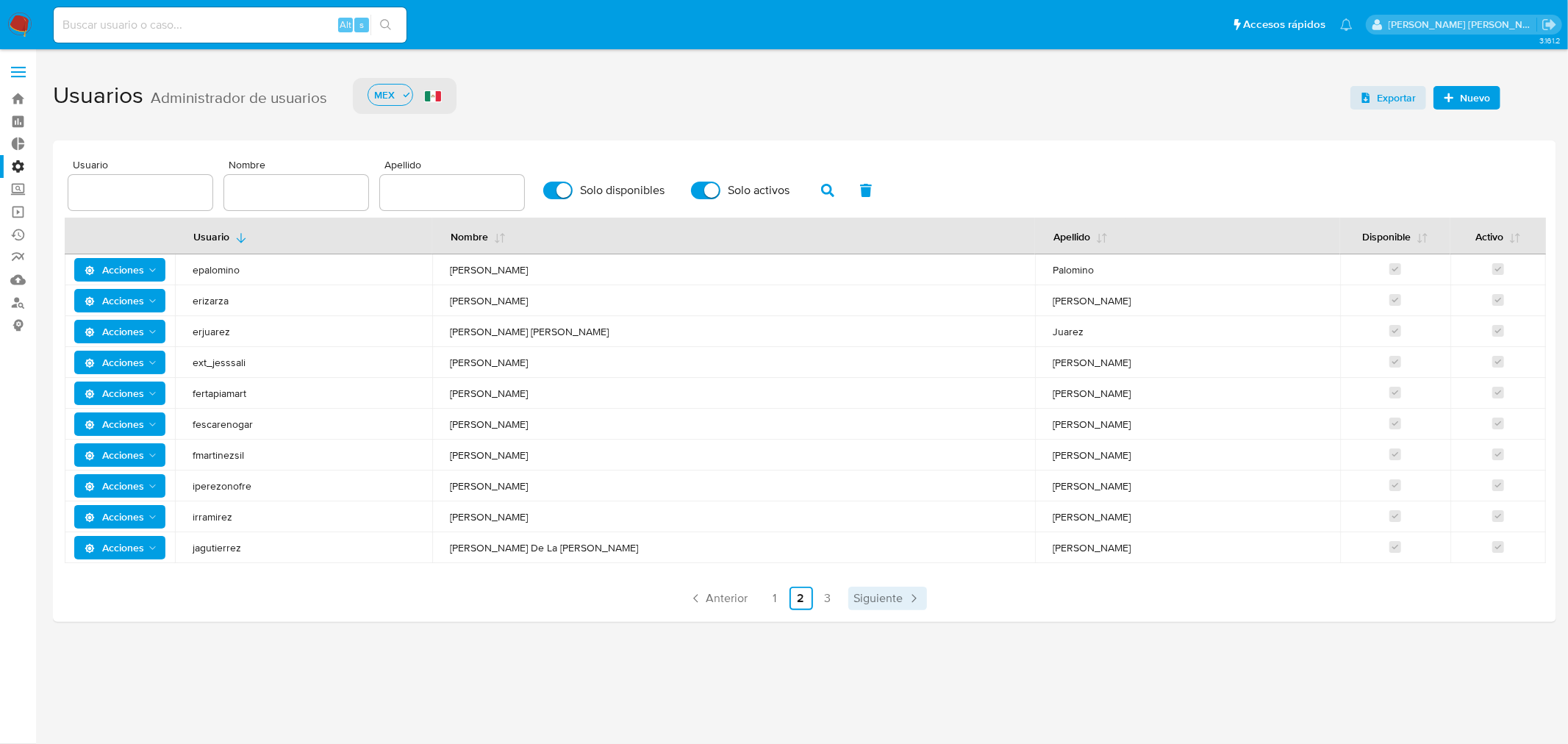
click at [887, 593] on span "Siguiente" at bounding box center [879, 599] width 49 height 12
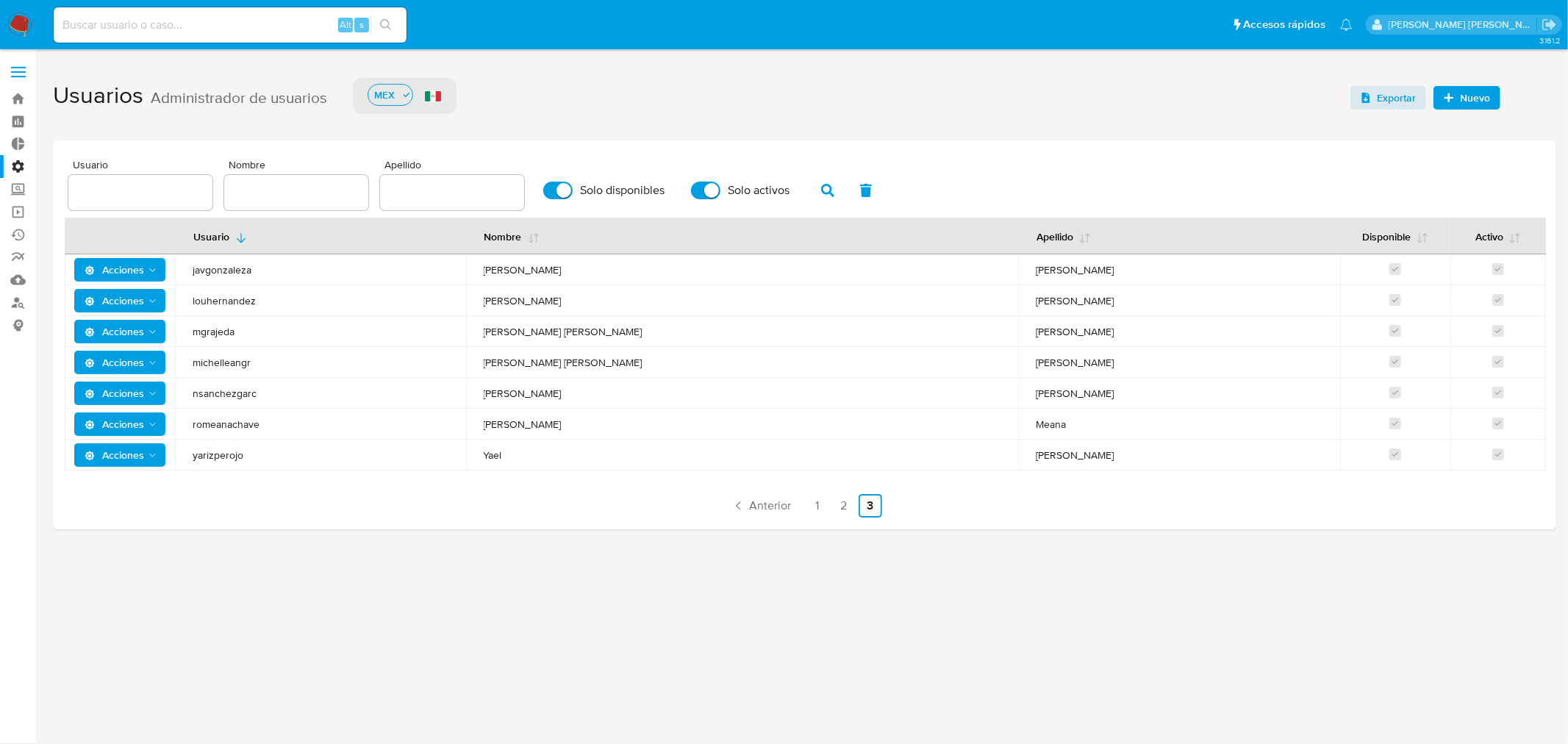
click at [118, 455] on span "Acciones" at bounding box center [115, 455] width 60 height 23
click at [119, 496] on button "Detalle" at bounding box center [122, 492] width 132 height 35
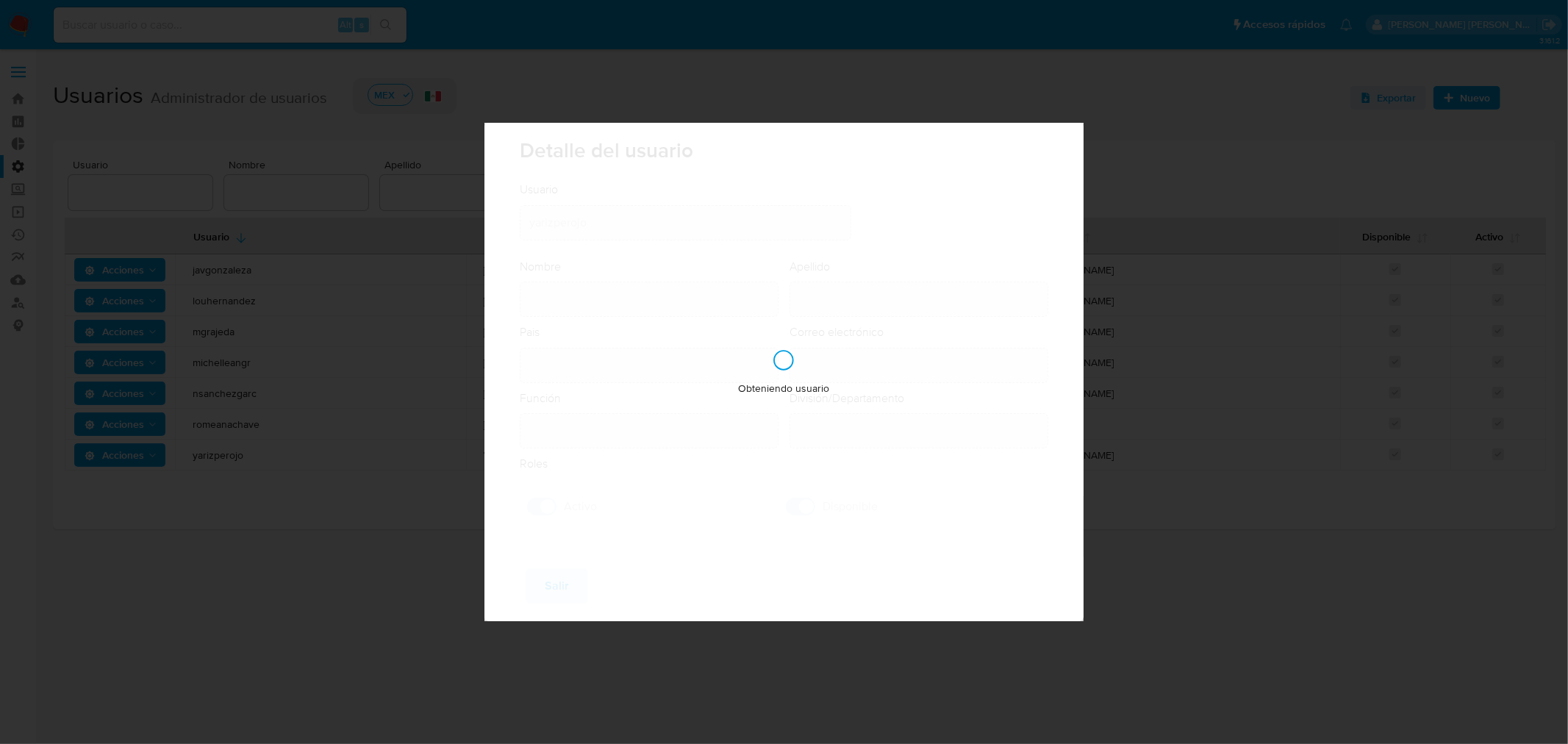
type input "Yael"
type input "Arizpe"
type input "Mexico"
type input "yael.arizperojo@mercadolibre.com.mx"
type input "Analista Semi Senior (80001643)"
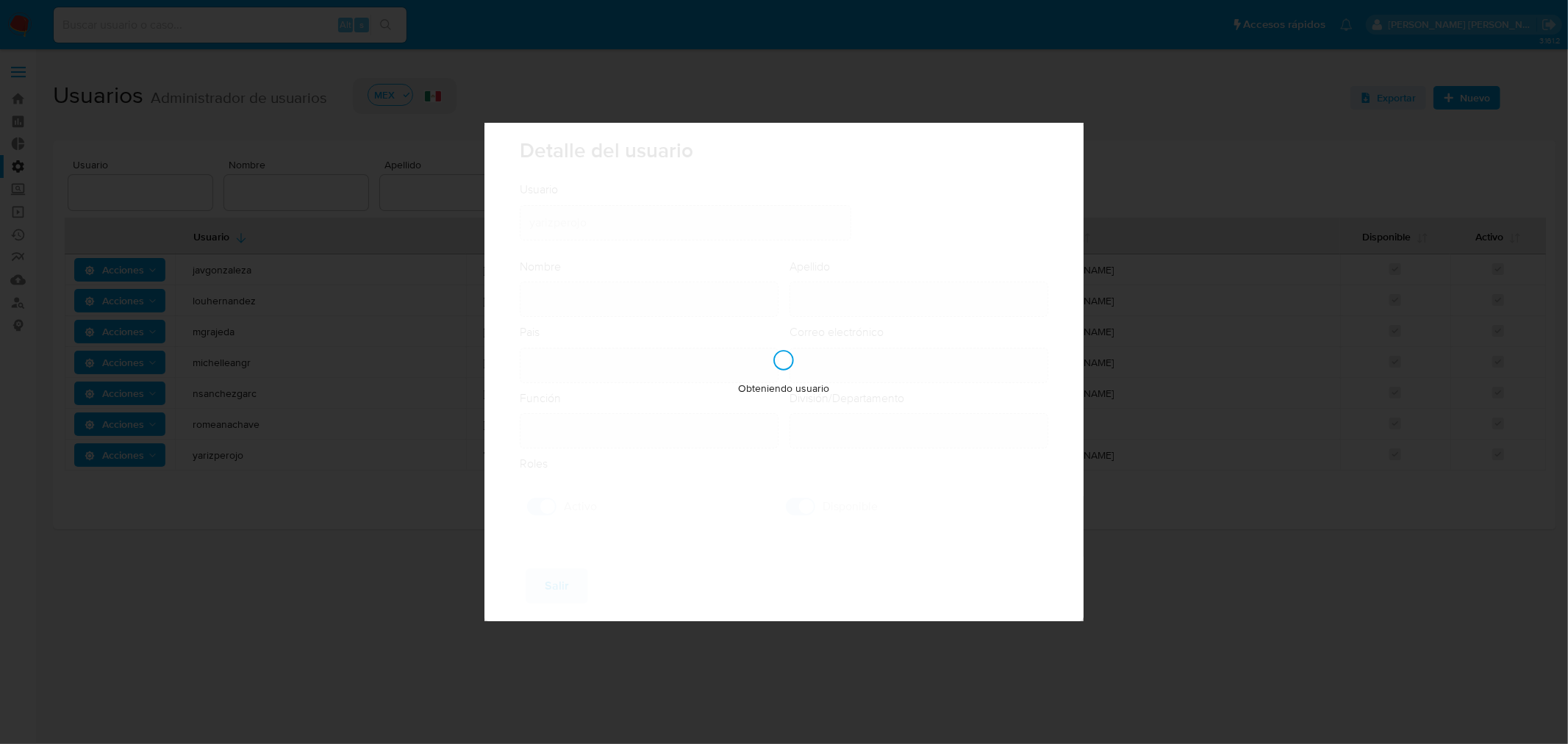
type input "Risk & Compliance AML Countries"
checkbox input "true"
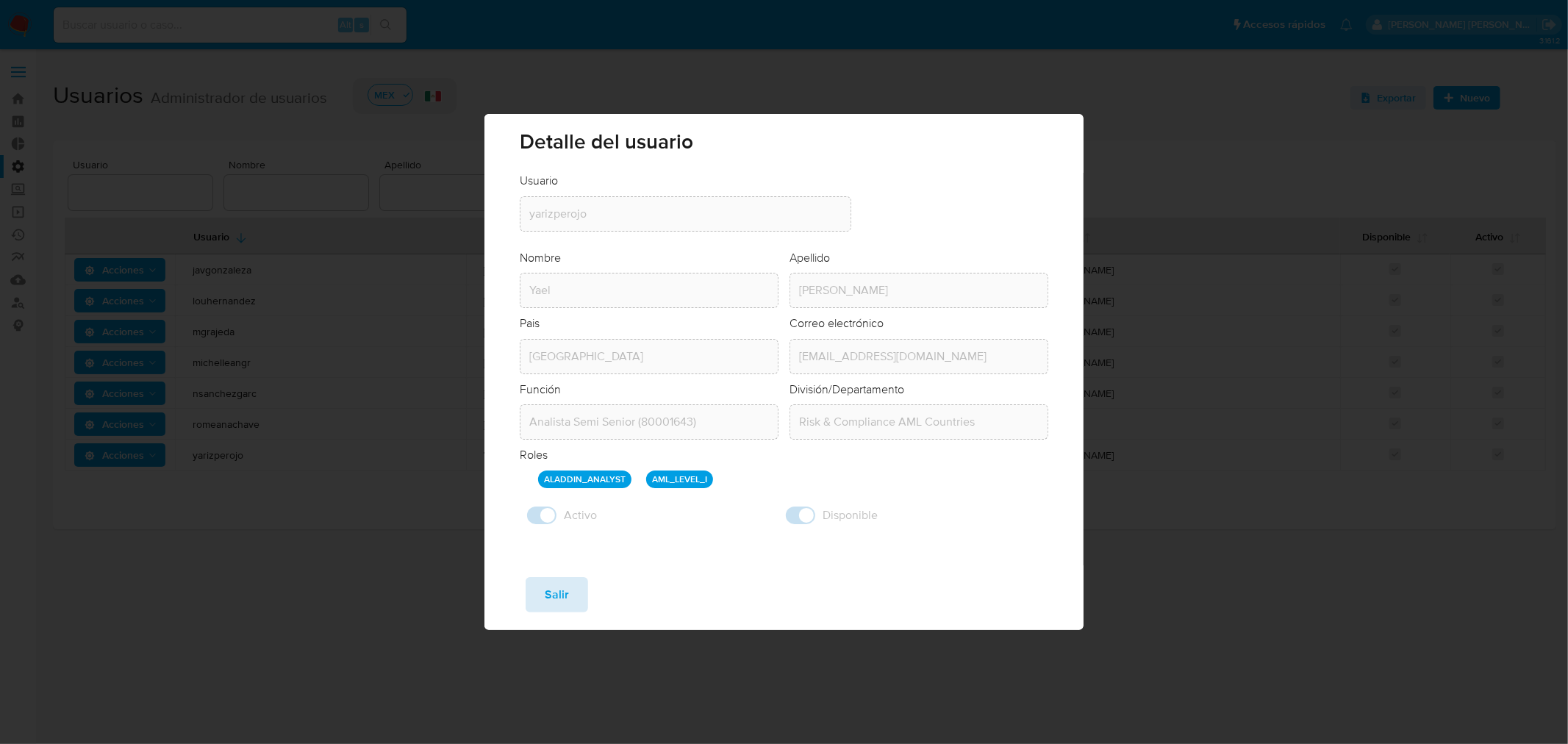
click at [554, 600] on span "Salir" at bounding box center [556, 595] width 24 height 32
checkbox input "false"
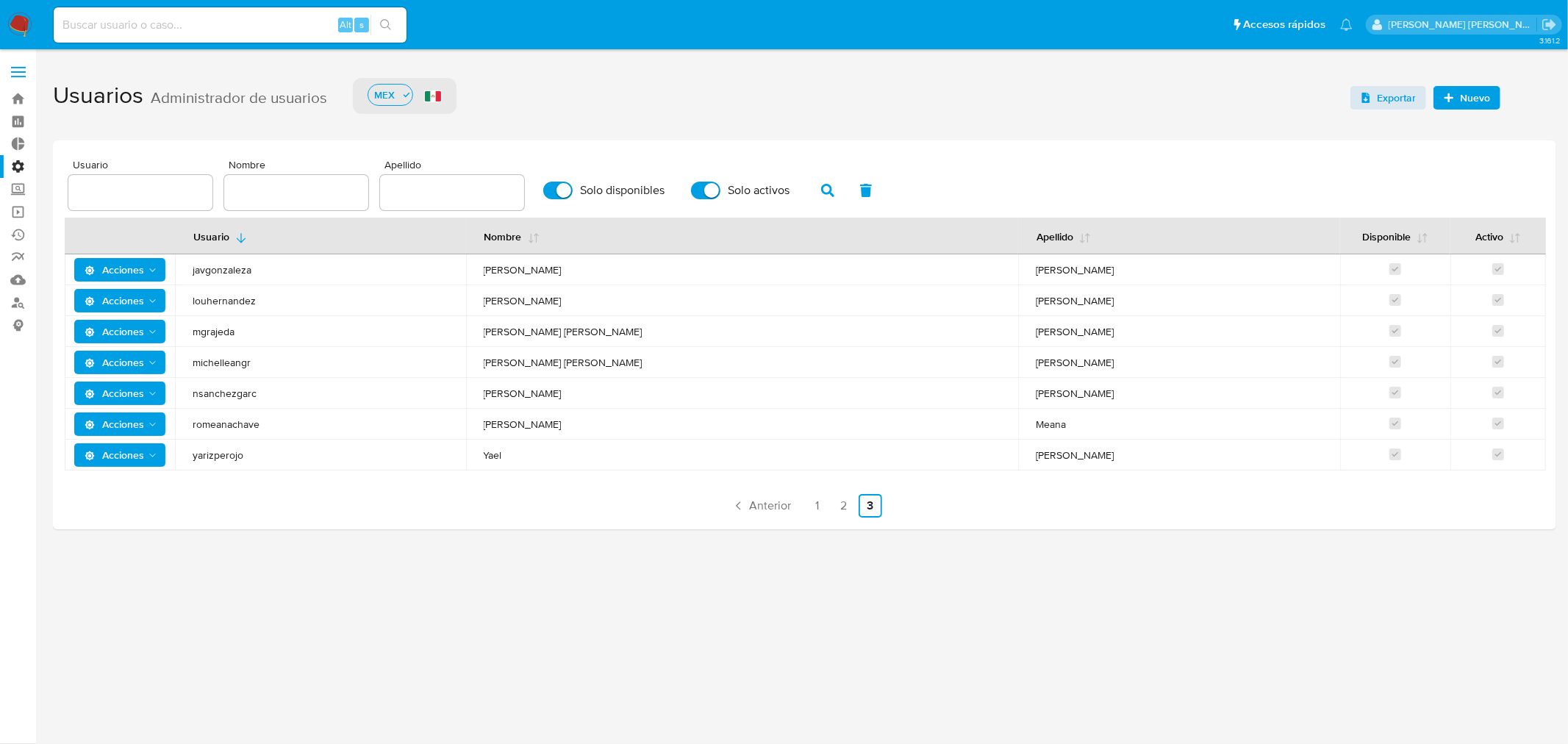
click at [20, 27] on img at bounding box center [20, 25] width 25 height 25
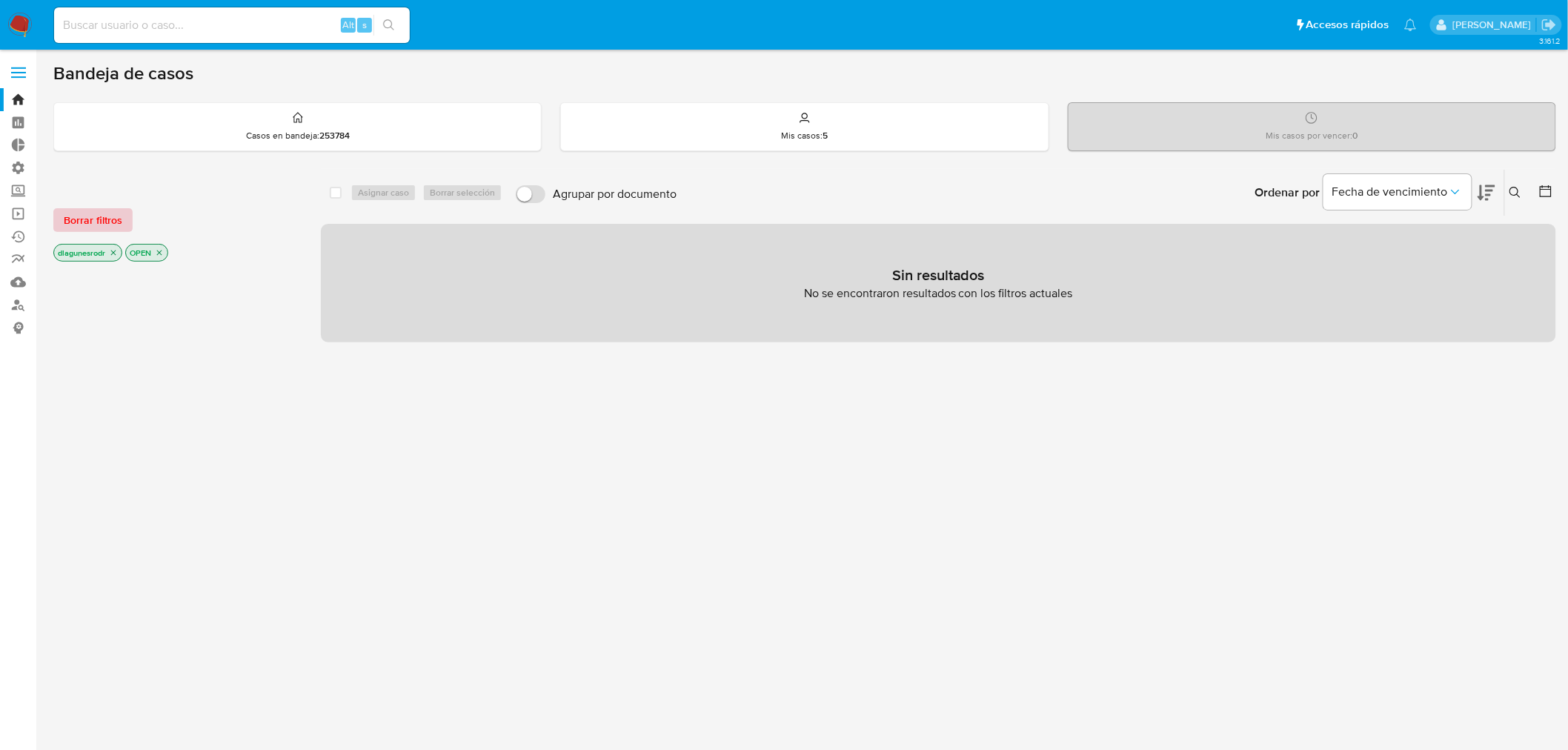
click at [110, 211] on span "Borrar filtros" at bounding box center [93, 220] width 59 height 21
